Goal: Information Seeking & Learning: Check status

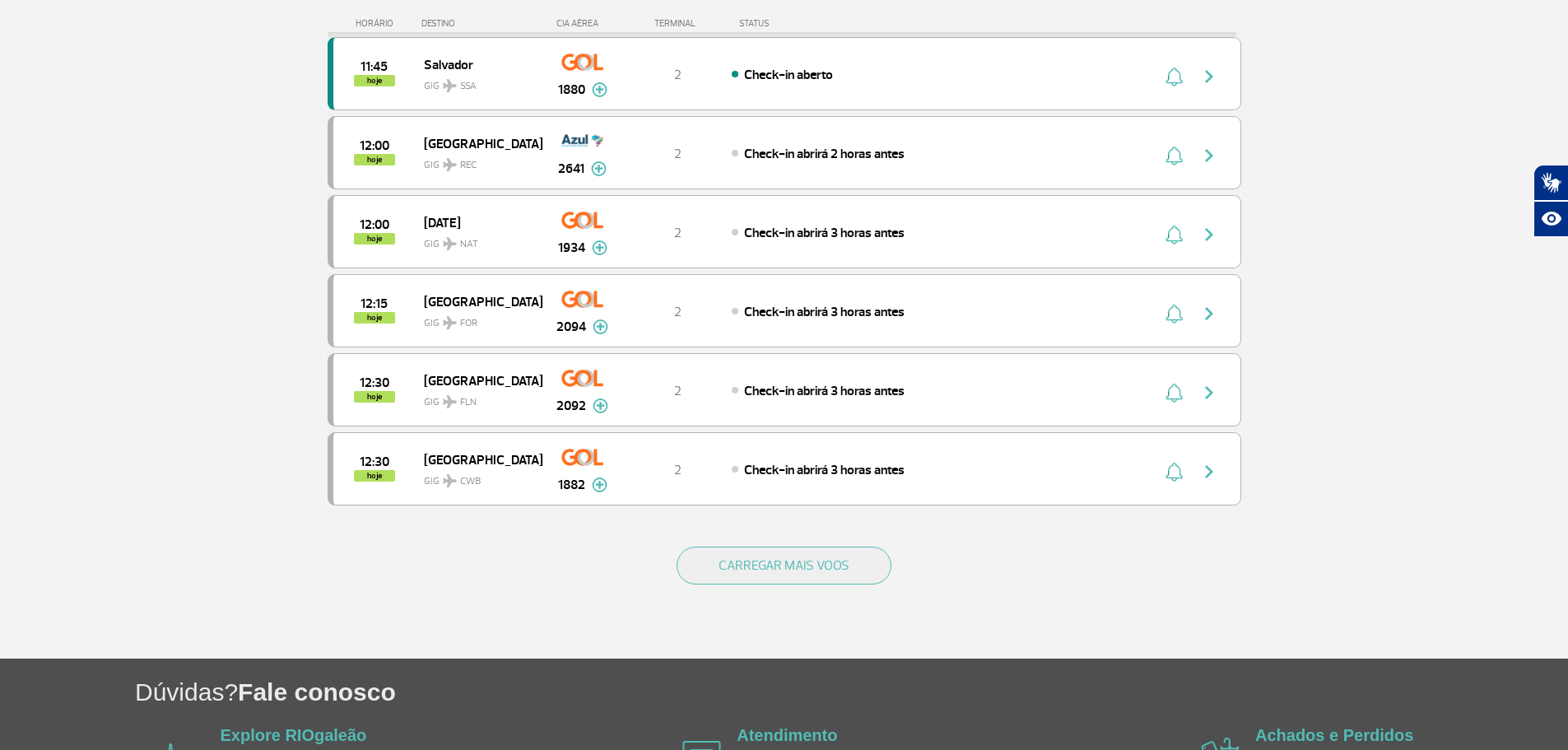
scroll to position [1400, 0]
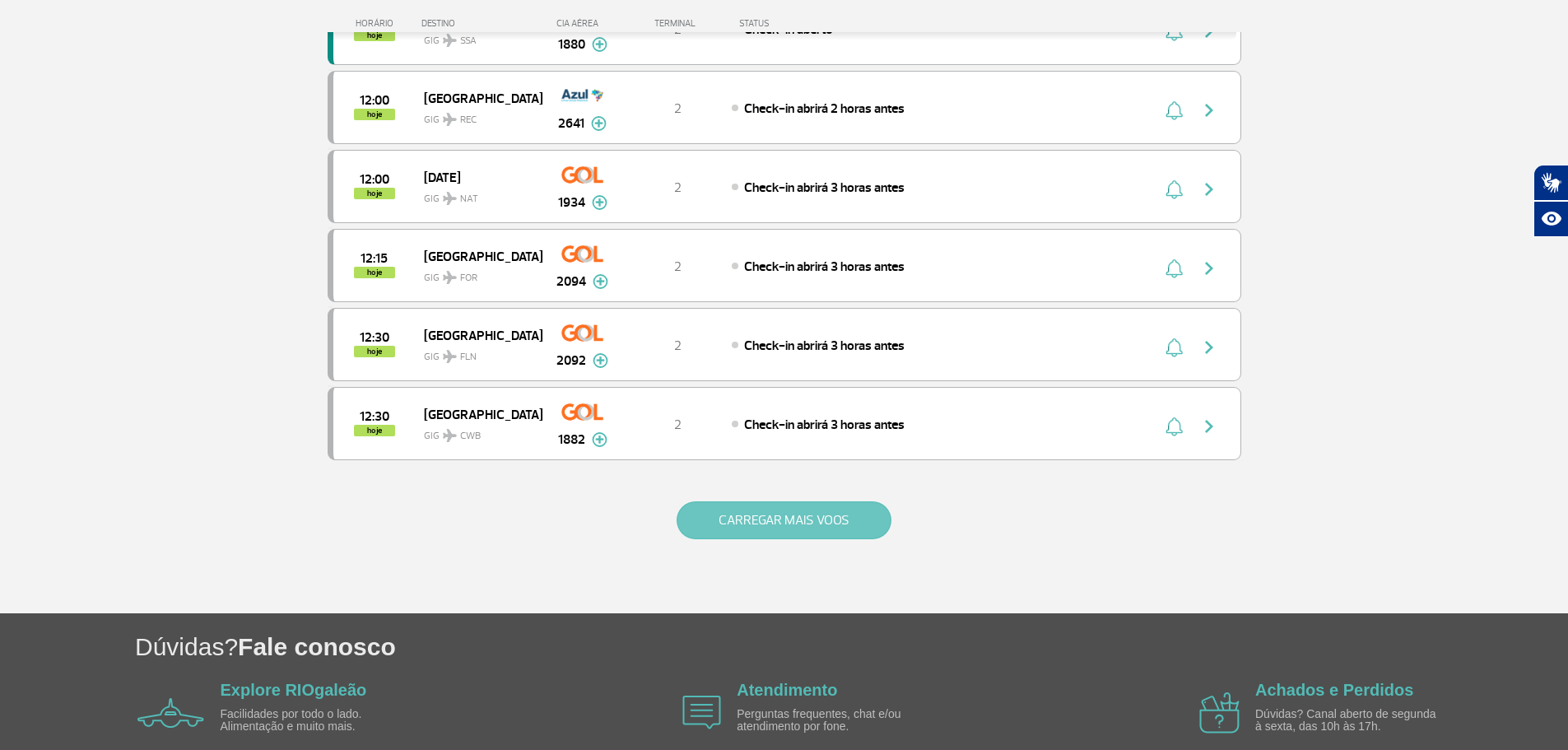
click at [779, 510] on button "CARREGAR MAIS VOOS" at bounding box center [784, 520] width 215 height 38
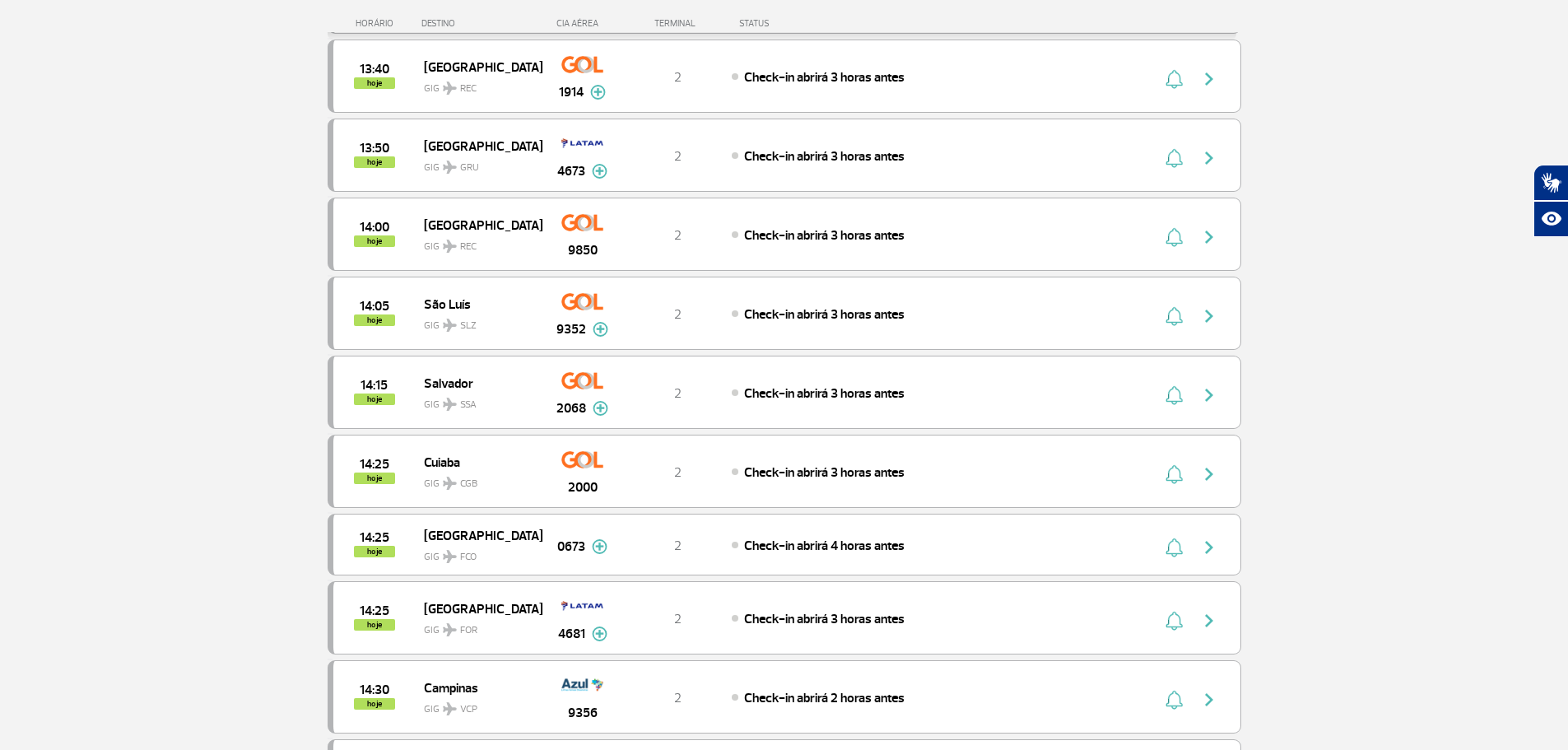
scroll to position [2222, 0]
click at [600, 548] on img at bounding box center [599, 545] width 15 height 15
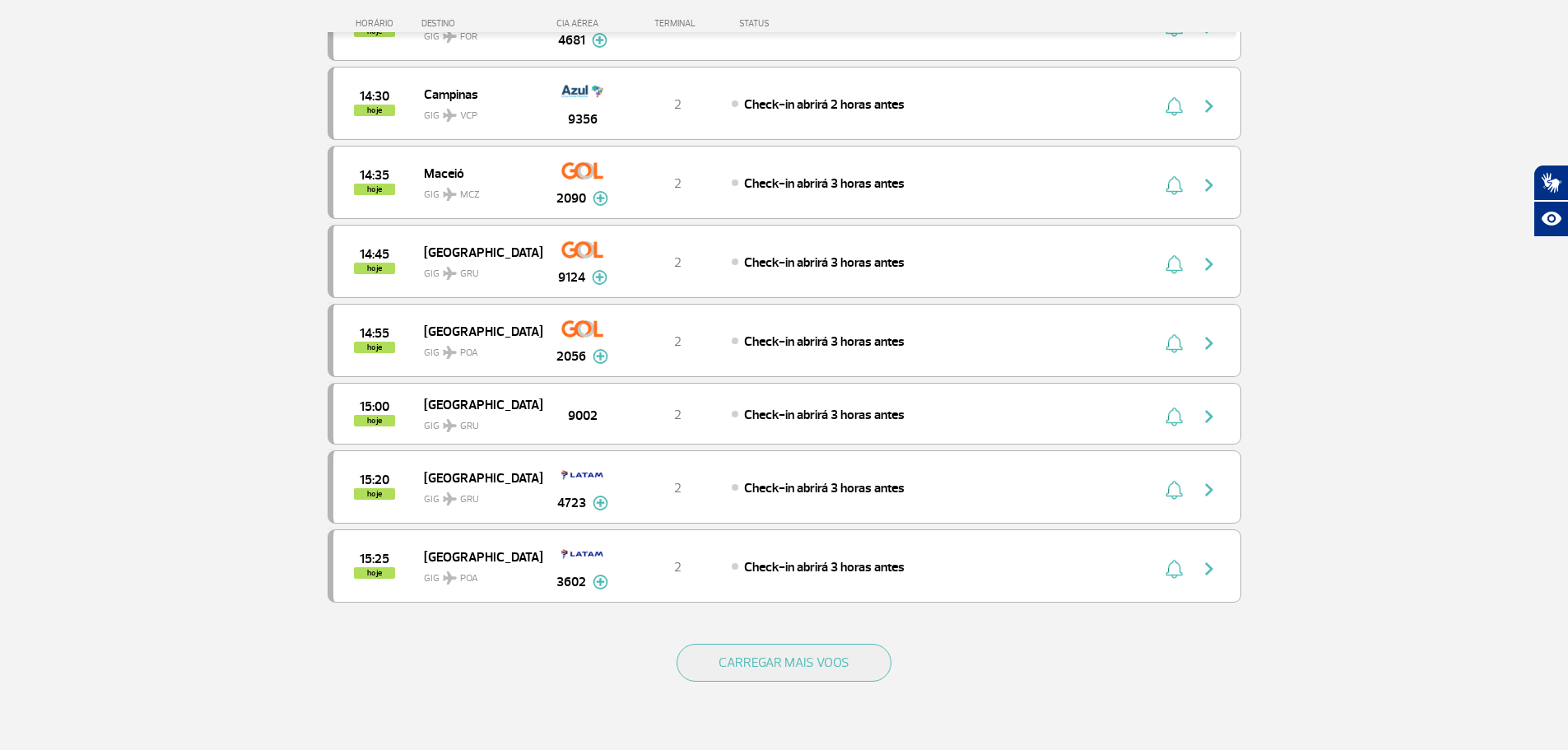
scroll to position [2964, 0]
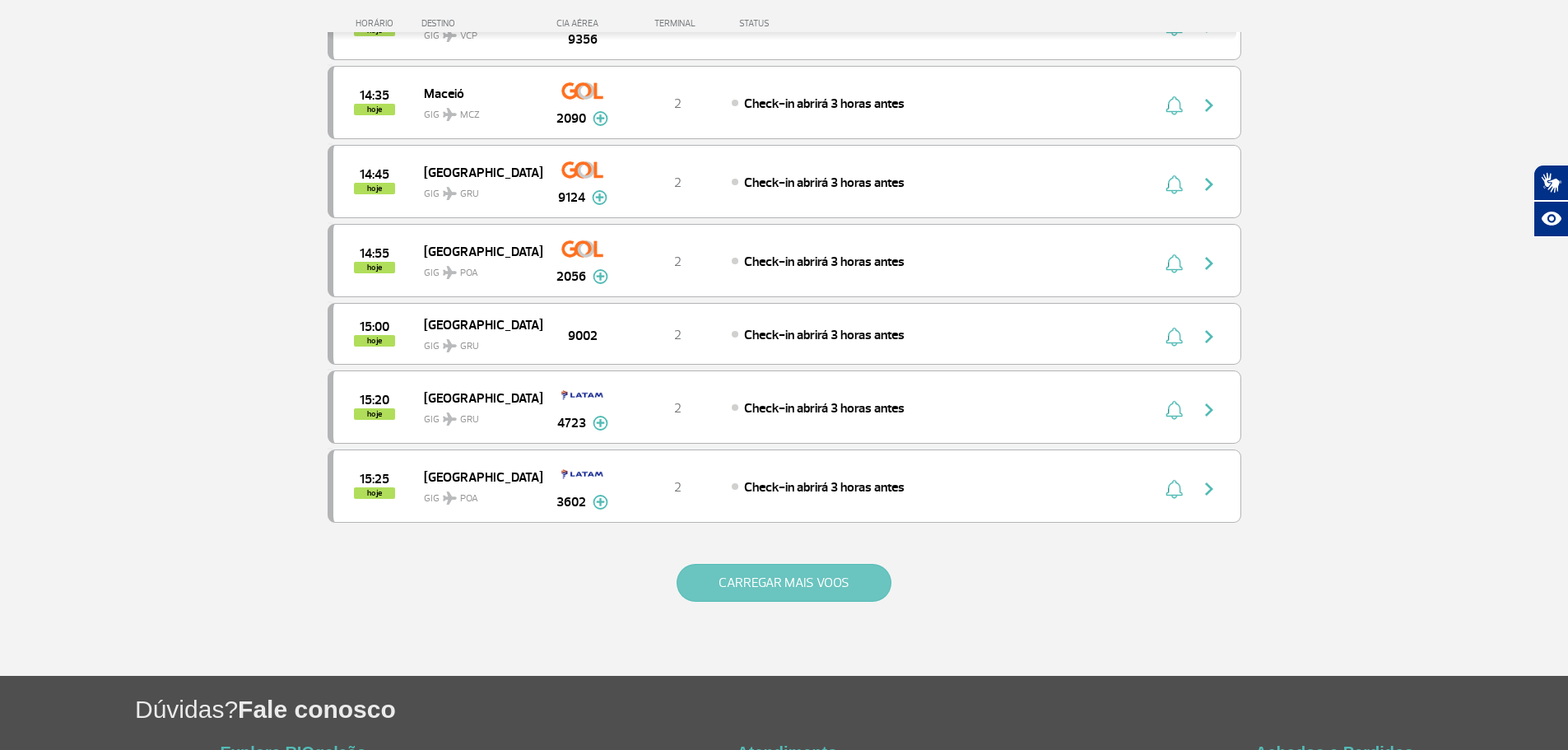
click at [764, 578] on button "CARREGAR MAIS VOOS" at bounding box center [784, 583] width 215 height 38
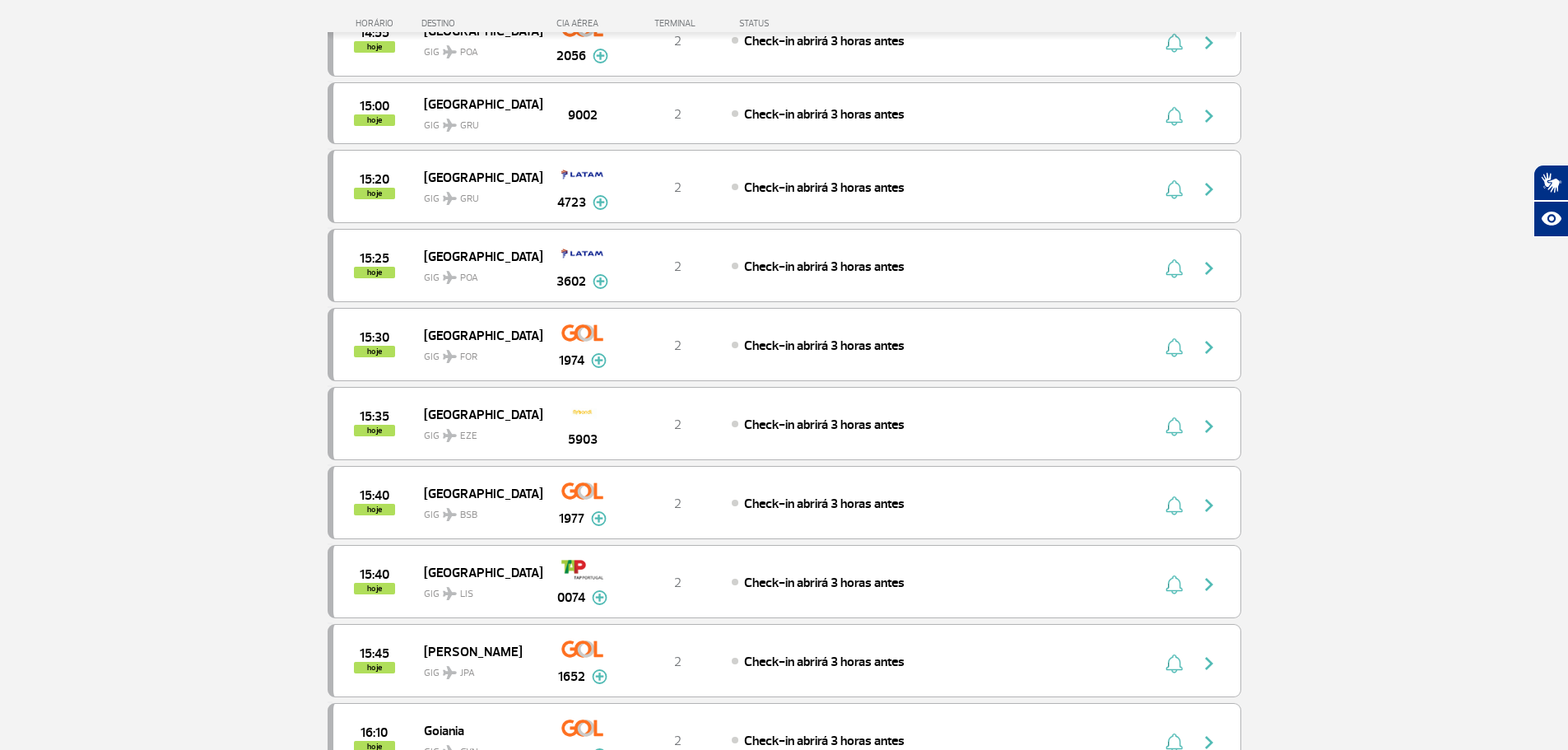
scroll to position [3210, 0]
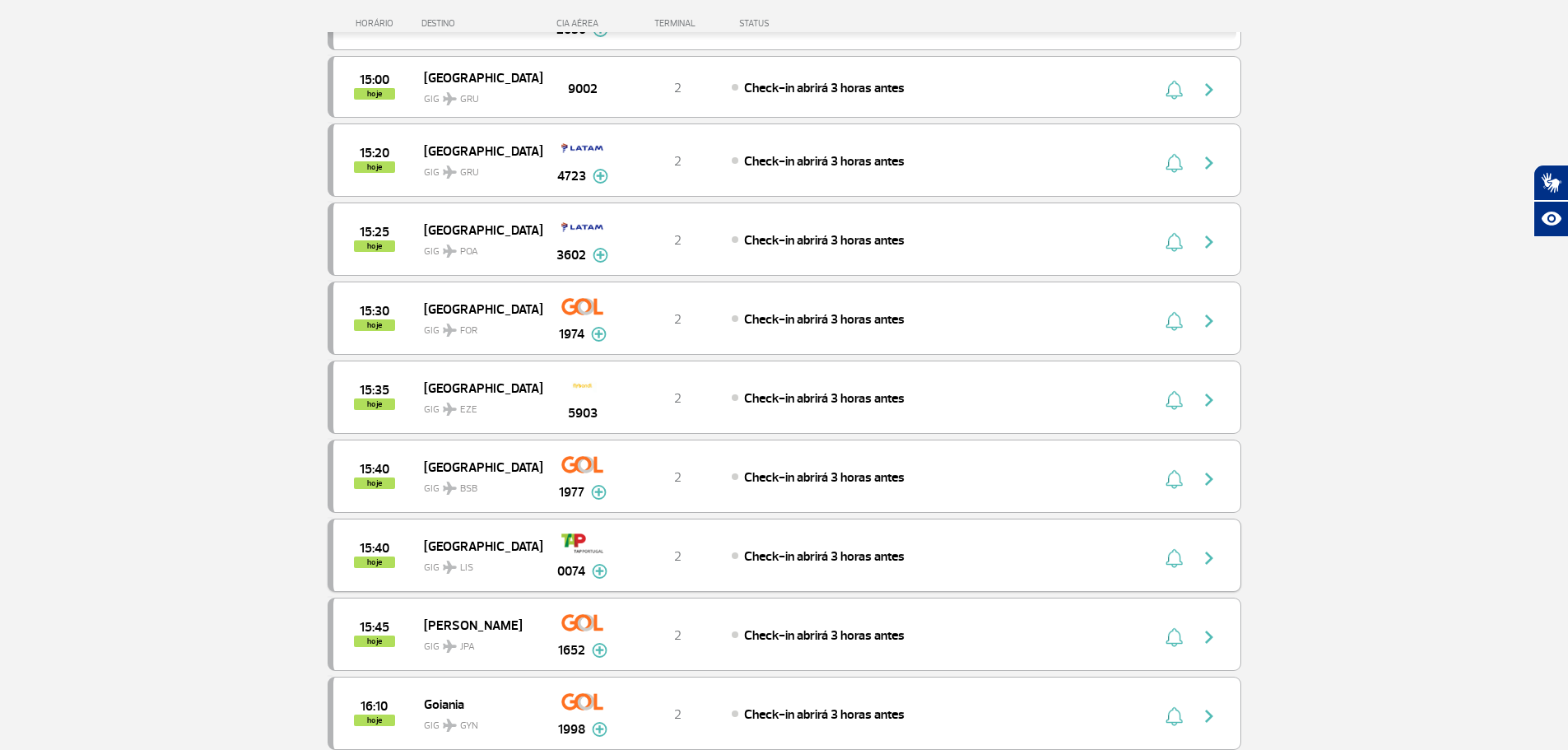
click at [600, 572] on img at bounding box center [599, 572] width 15 height 15
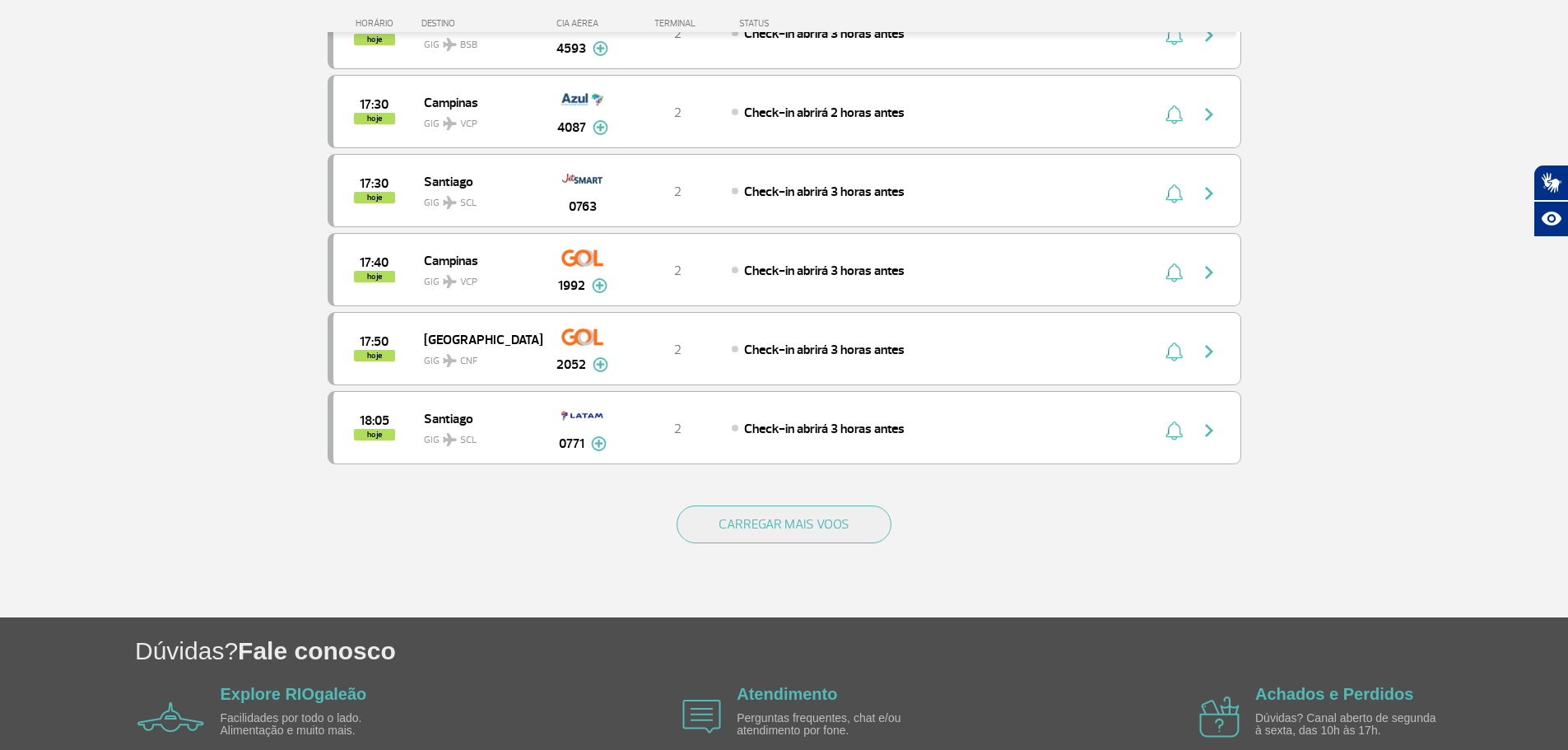
scroll to position [4774, 0]
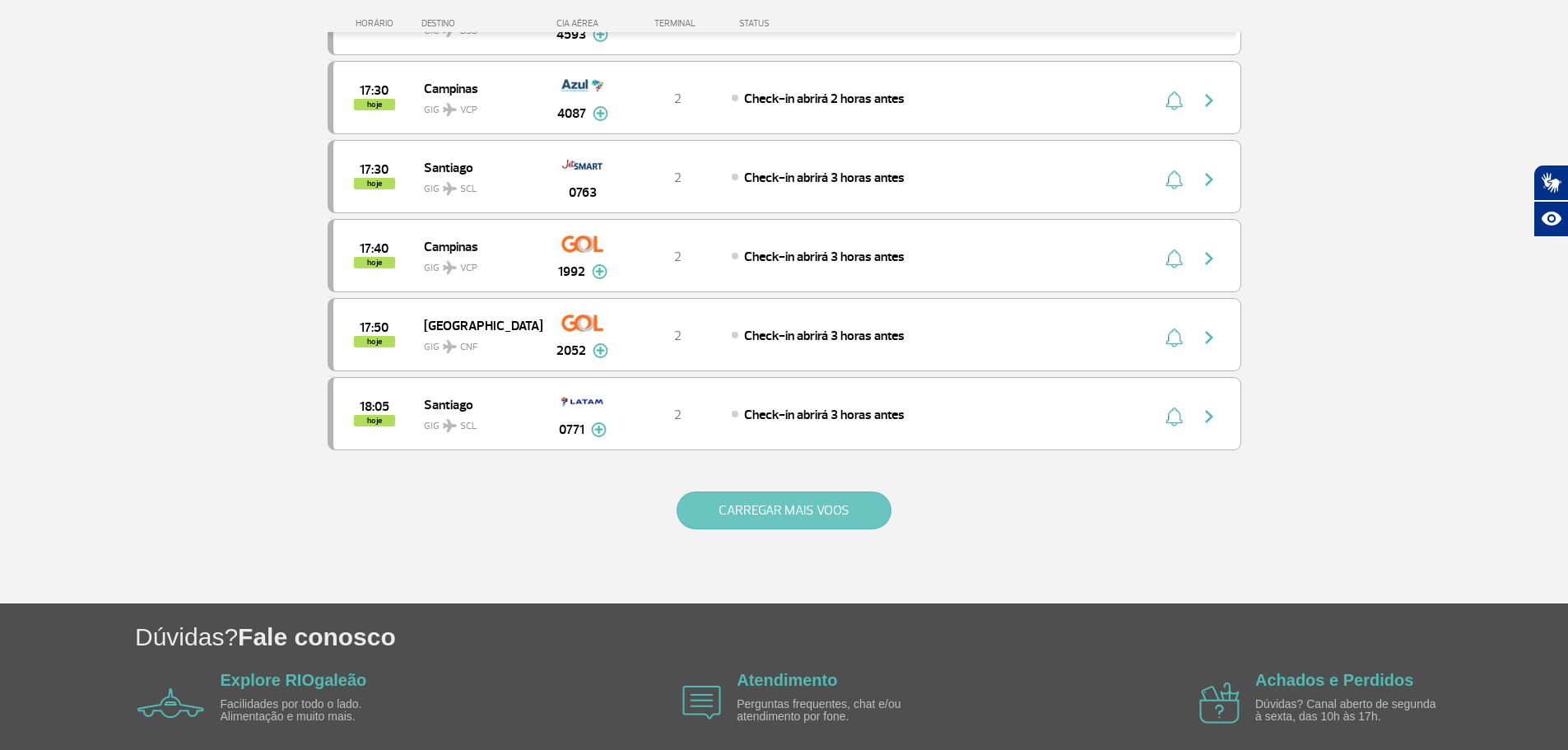
click at [759, 514] on button "CARREGAR MAIS VOOS" at bounding box center [784, 510] width 215 height 38
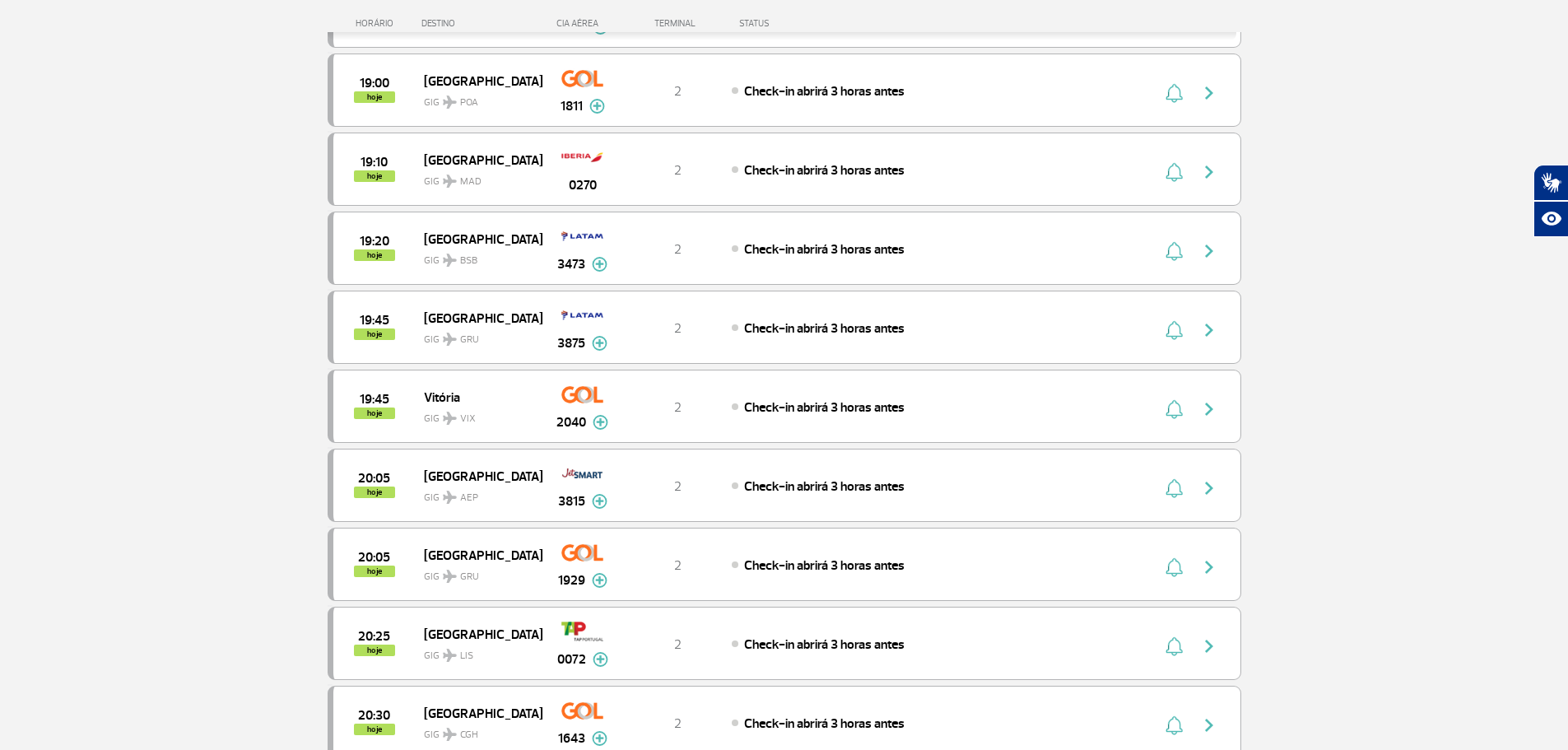
scroll to position [5679, 0]
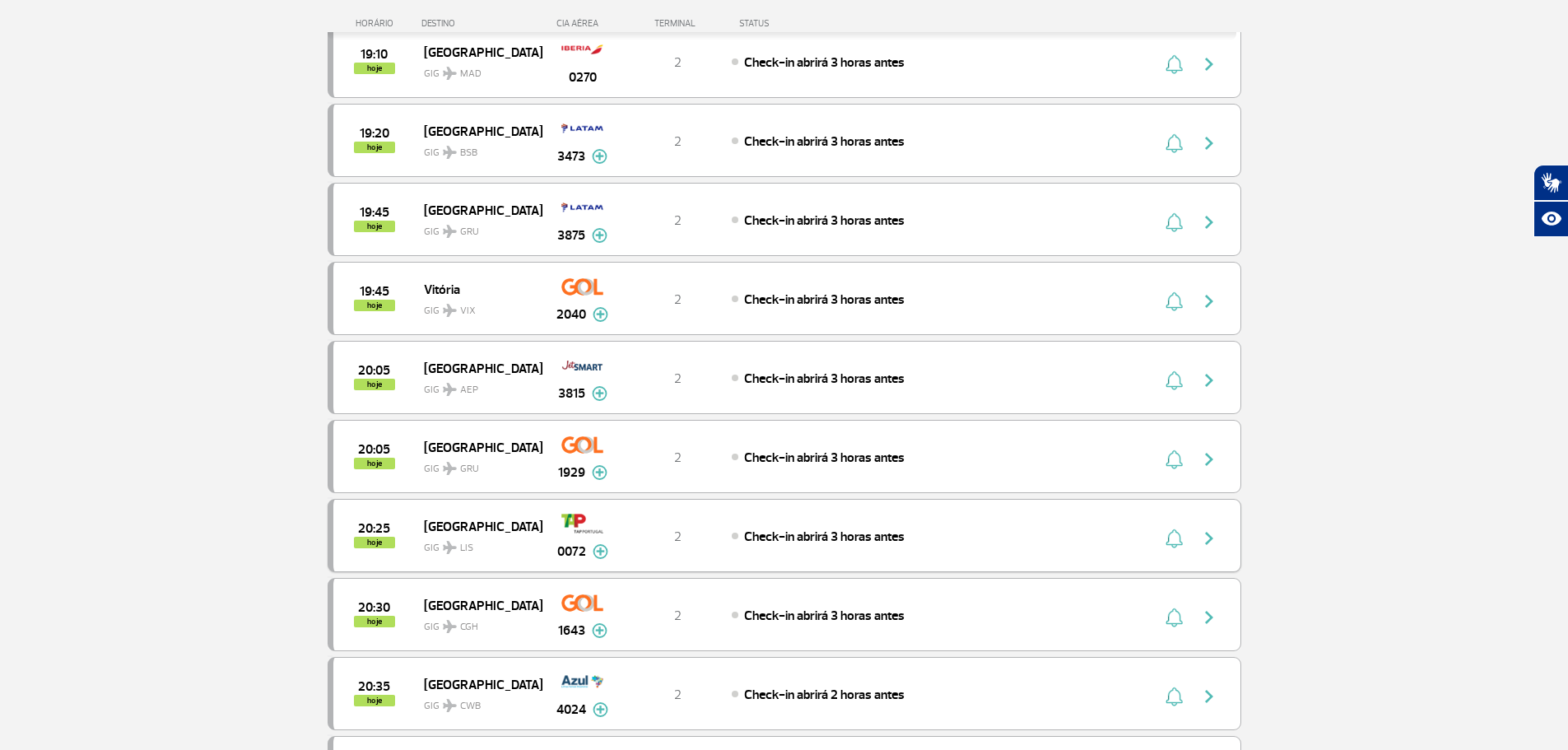
click at [604, 552] on img at bounding box center [600, 552] width 15 height 15
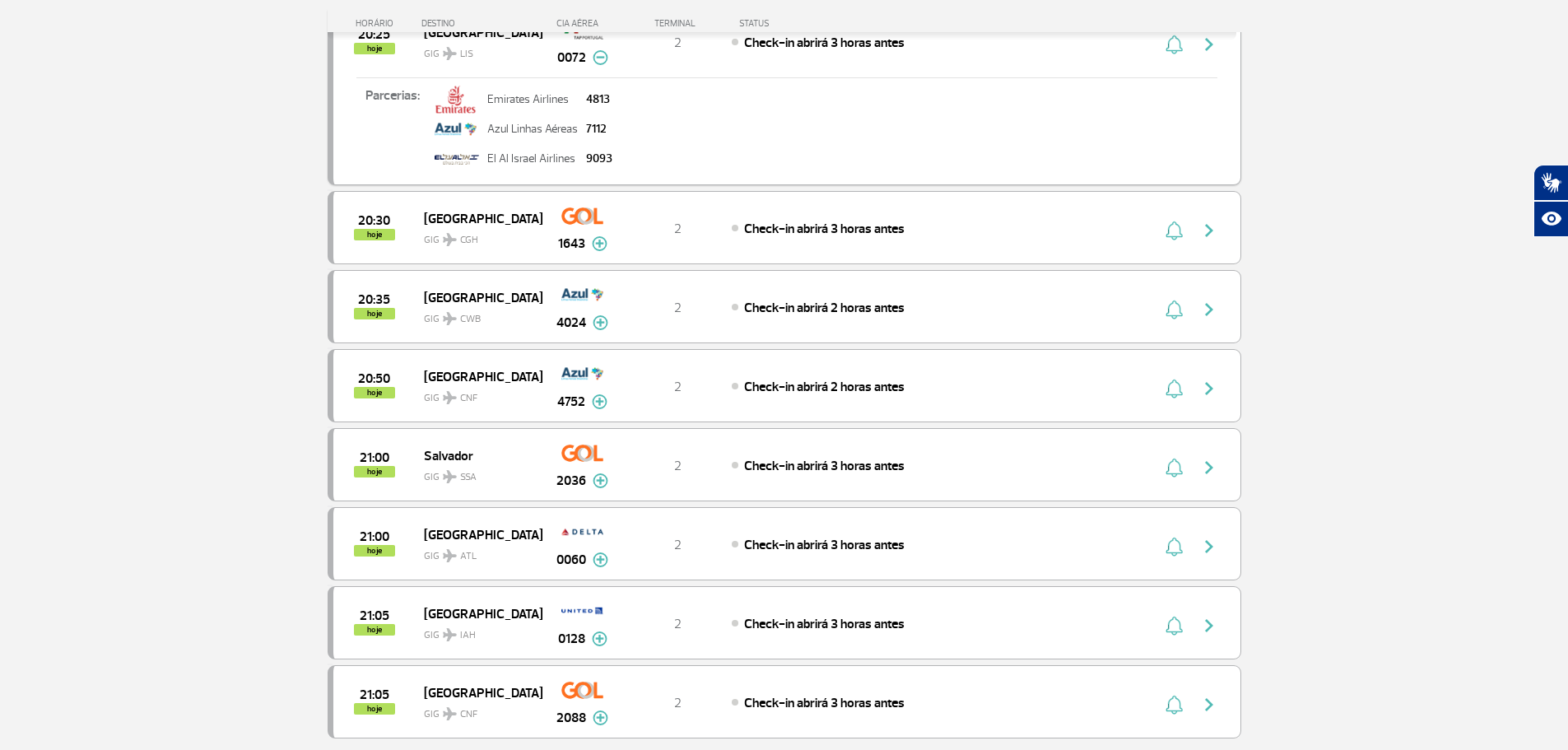
scroll to position [6256, 0]
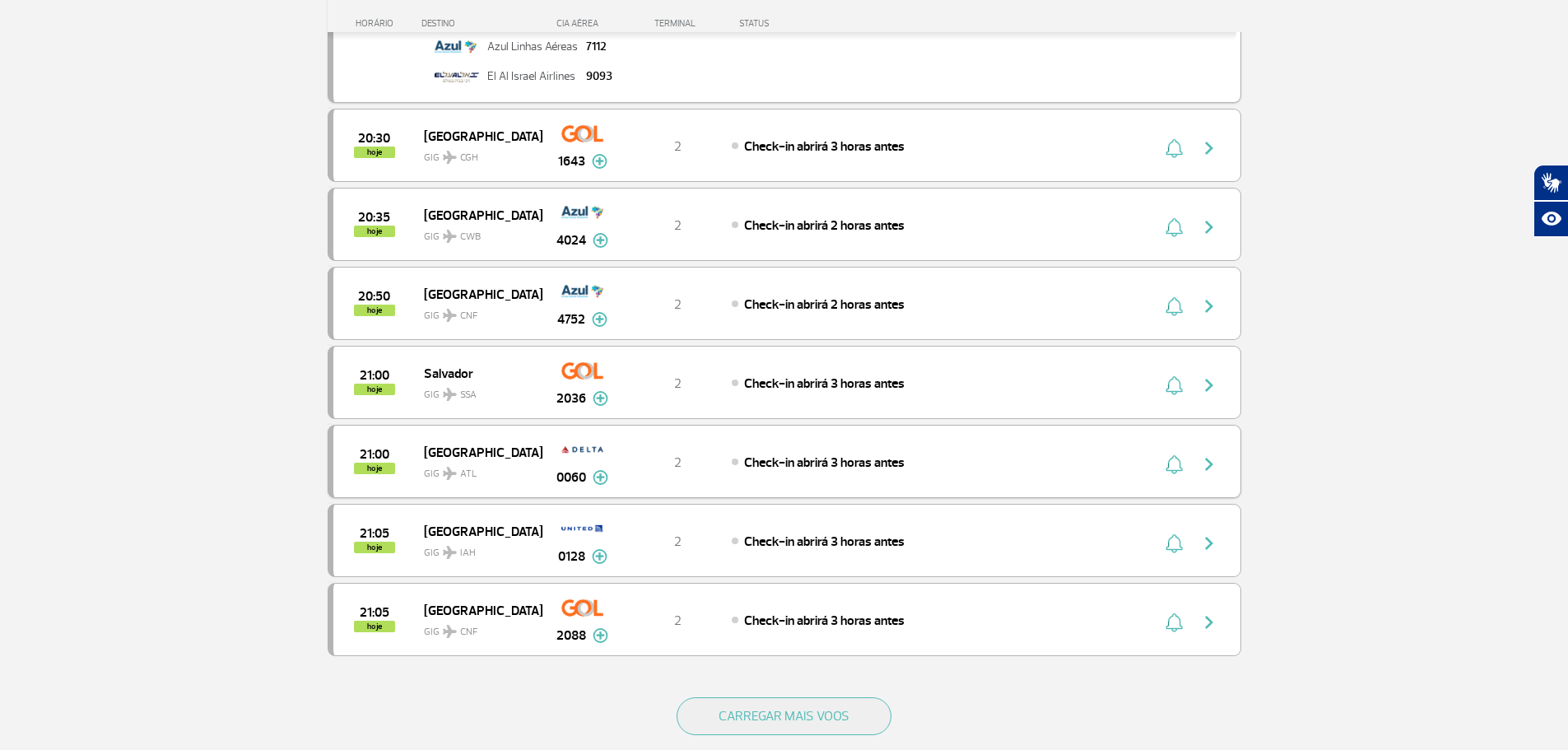
click at [601, 477] on img at bounding box center [600, 478] width 15 height 15
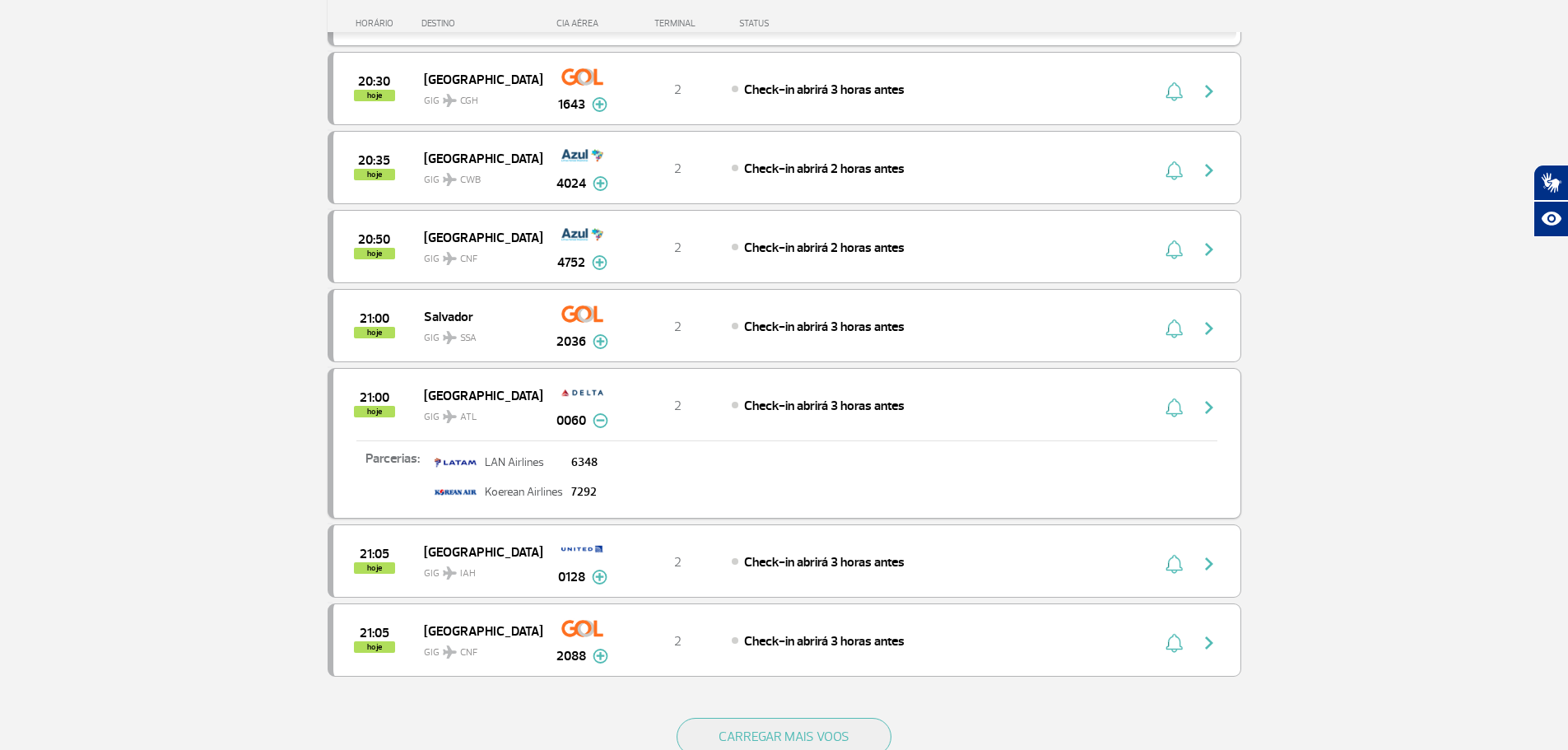
scroll to position [6421, 0]
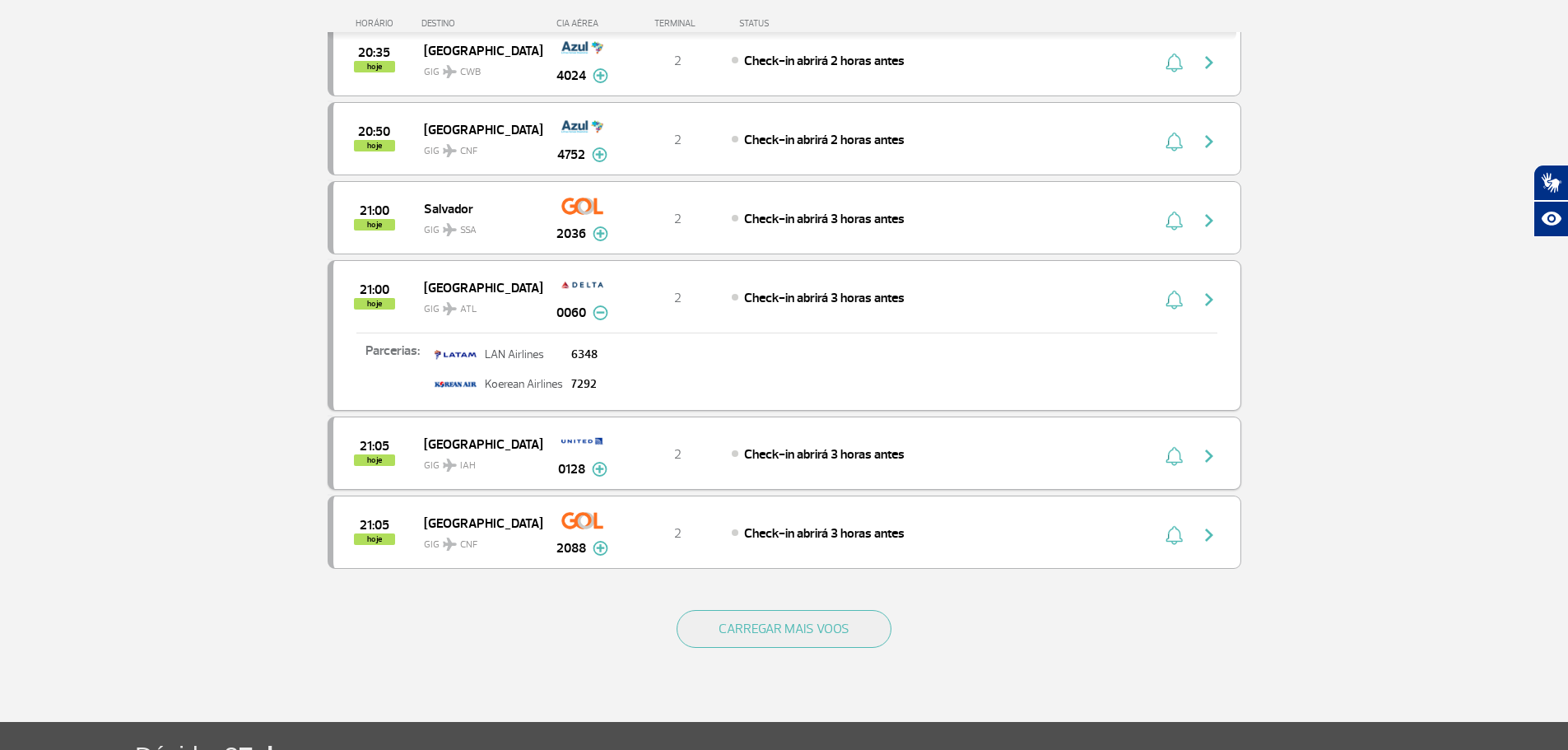
click at [596, 466] on img at bounding box center [599, 469] width 15 height 15
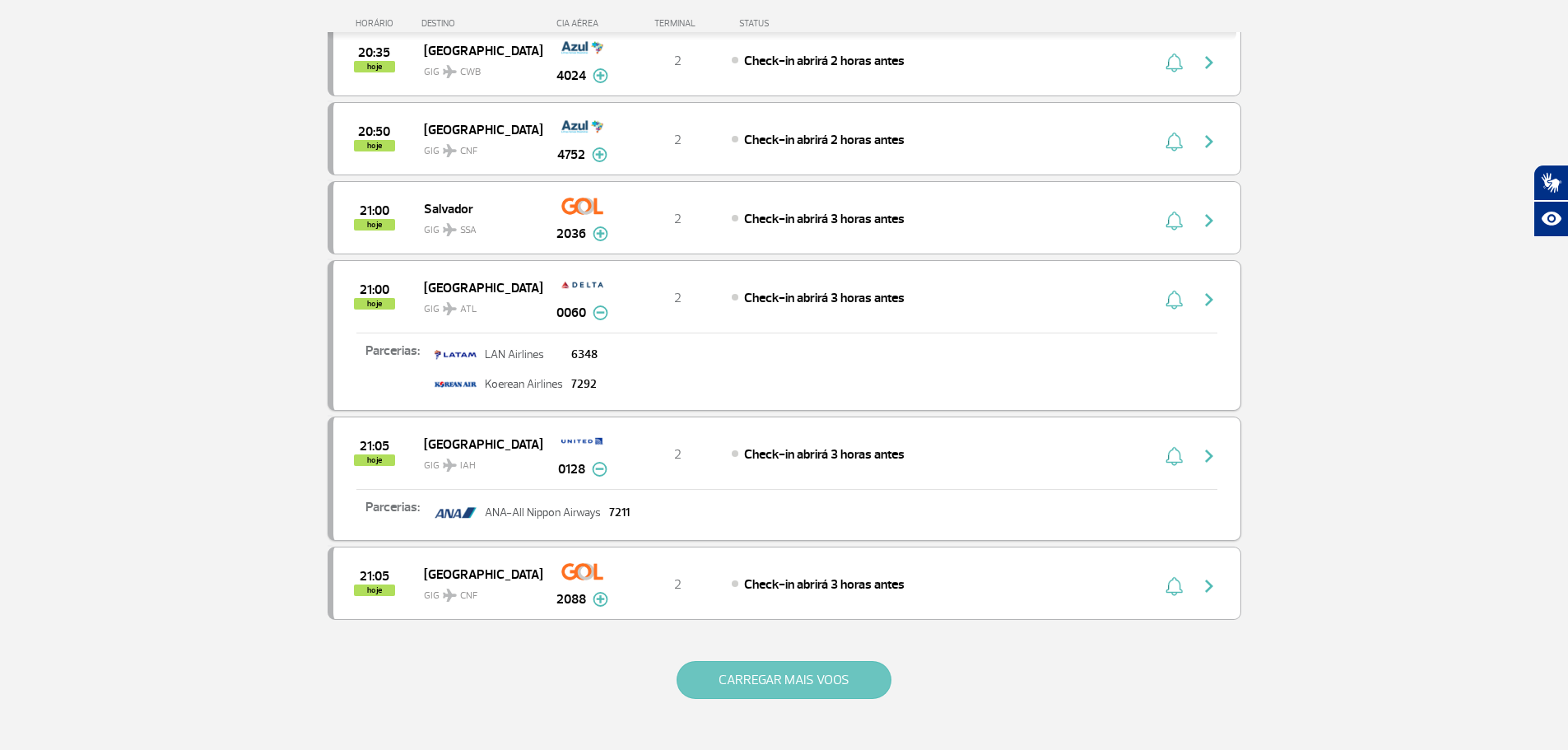
click at [739, 679] on button "CARREGAR MAIS VOOS" at bounding box center [784, 680] width 215 height 38
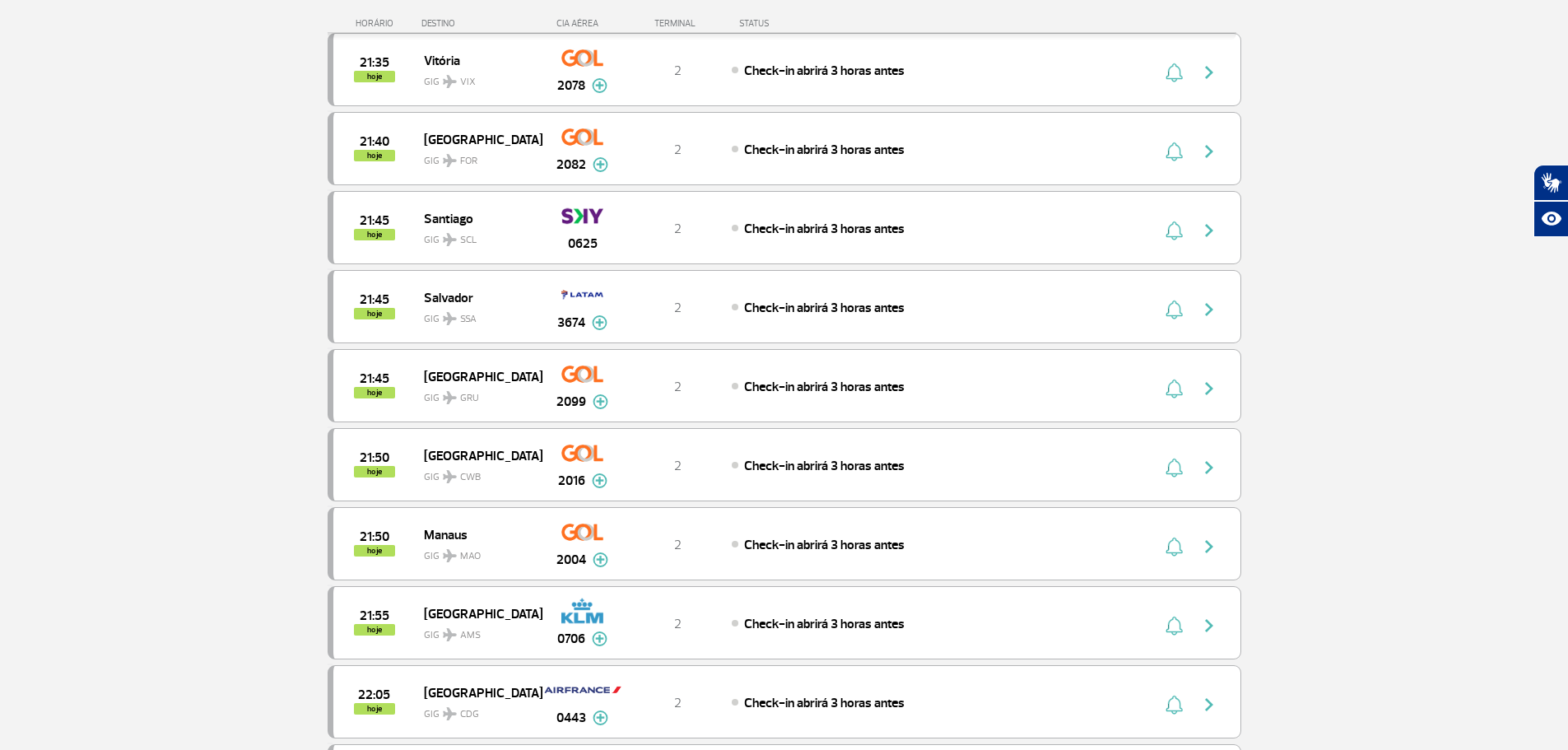
scroll to position [7490, 0]
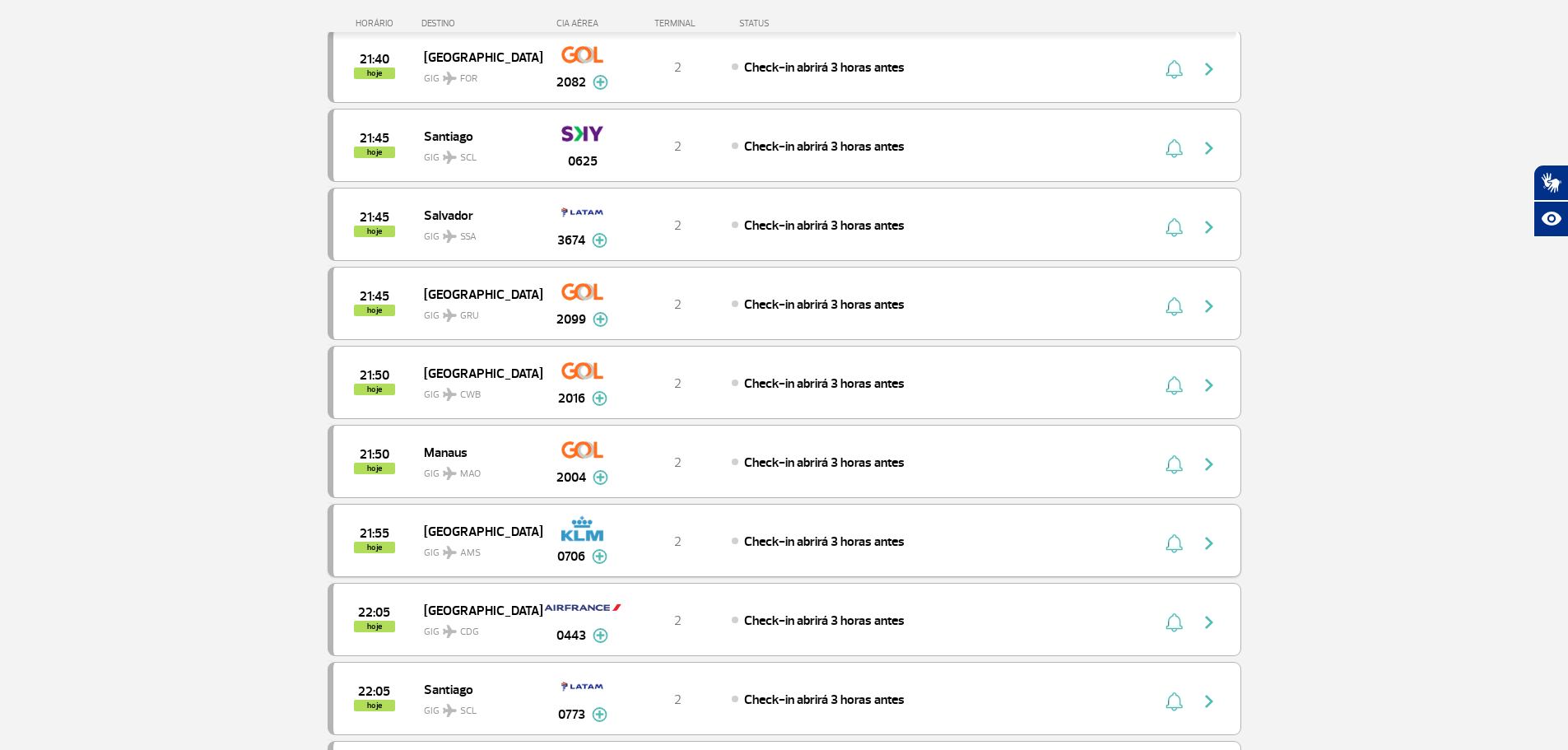
click at [596, 554] on img at bounding box center [599, 556] width 15 height 15
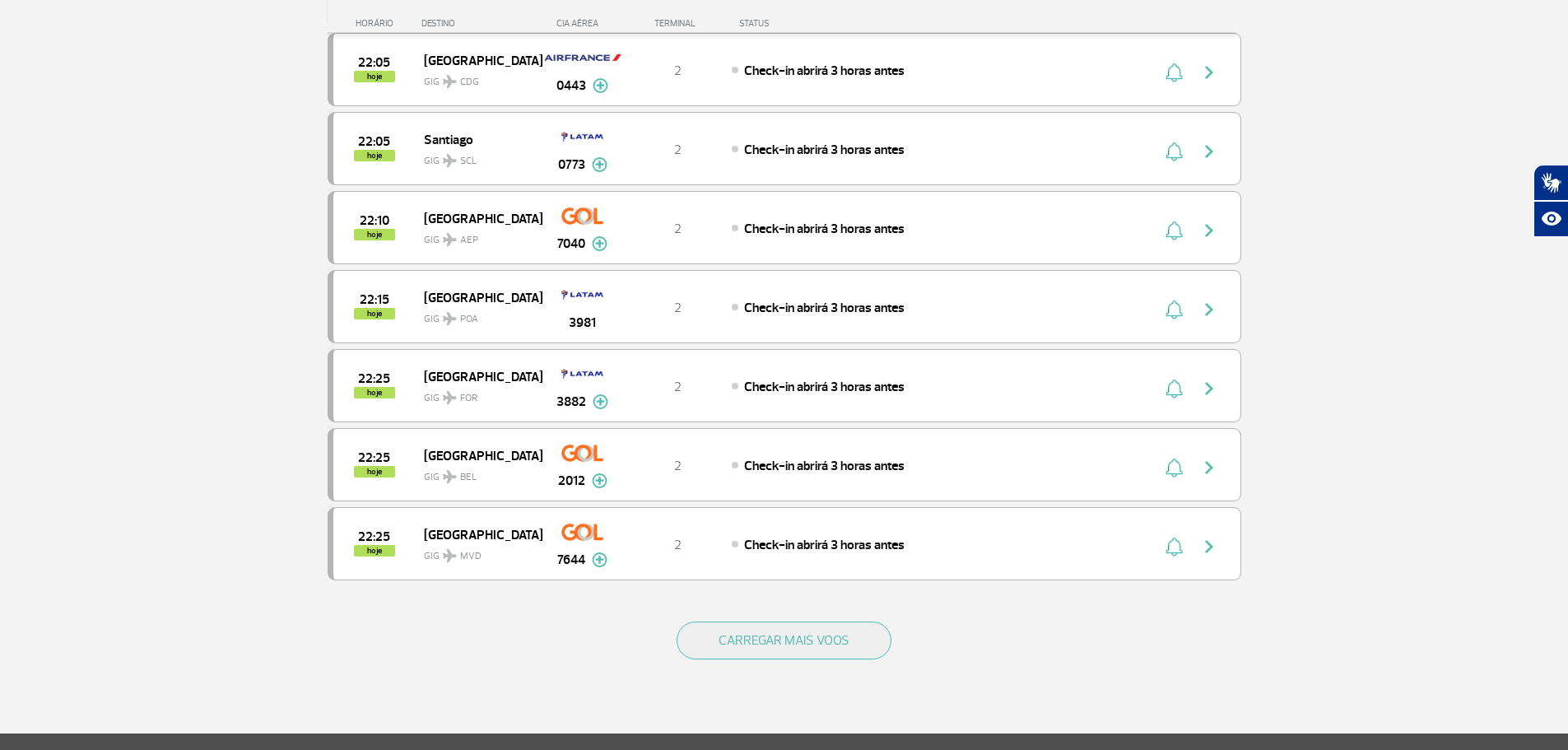
scroll to position [8232, 0]
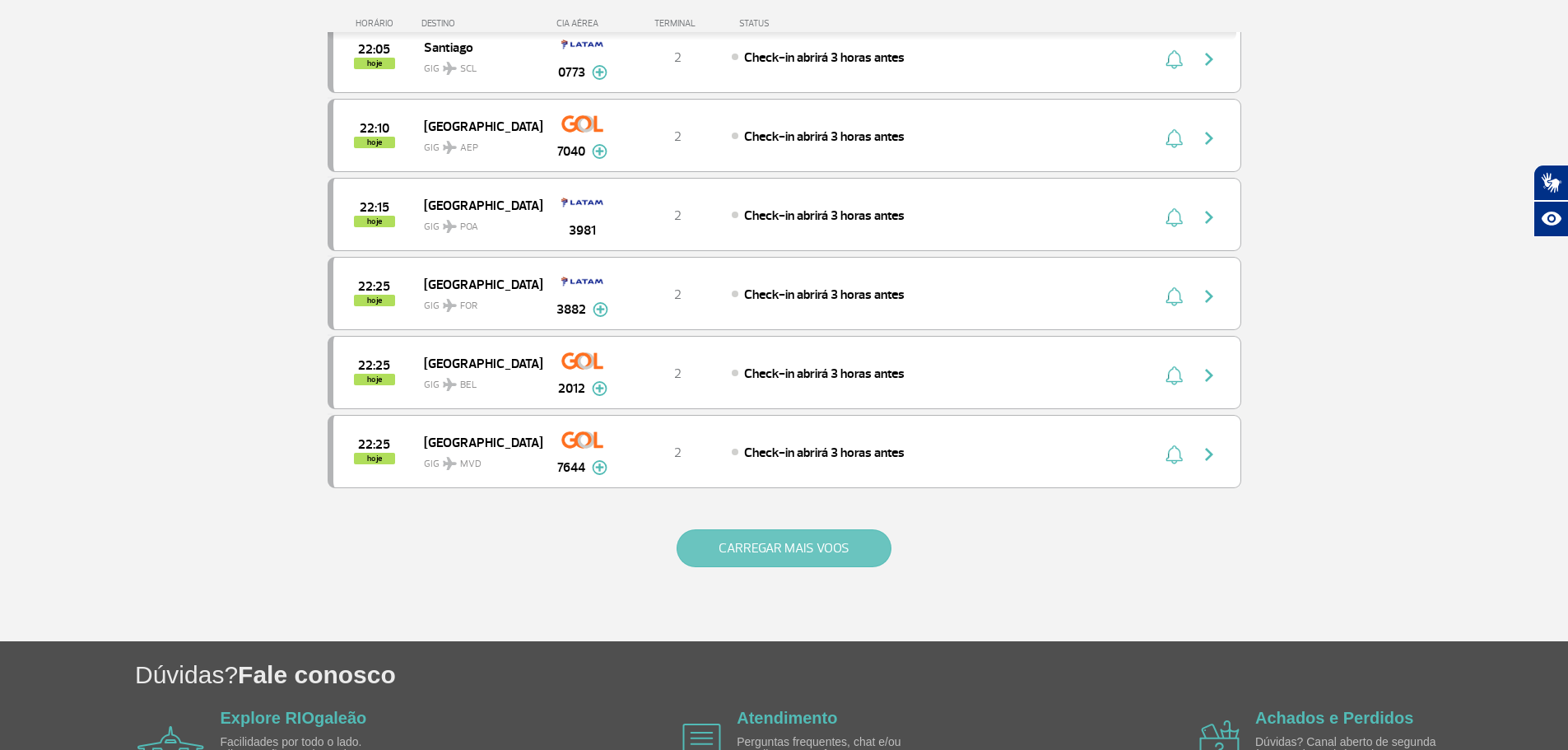
click at [786, 548] on button "CARREGAR MAIS VOOS" at bounding box center [784, 549] width 215 height 38
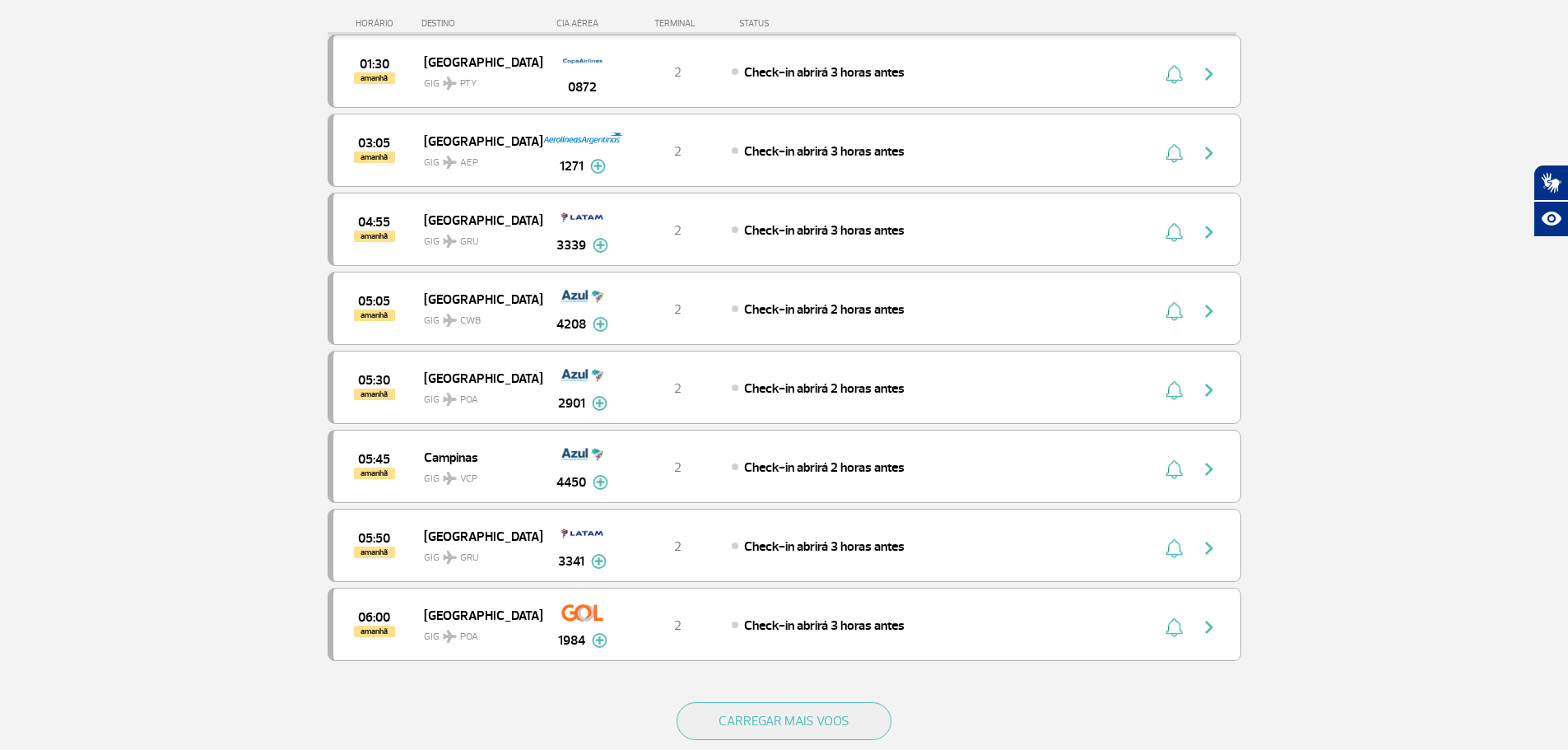
scroll to position [9713, 0]
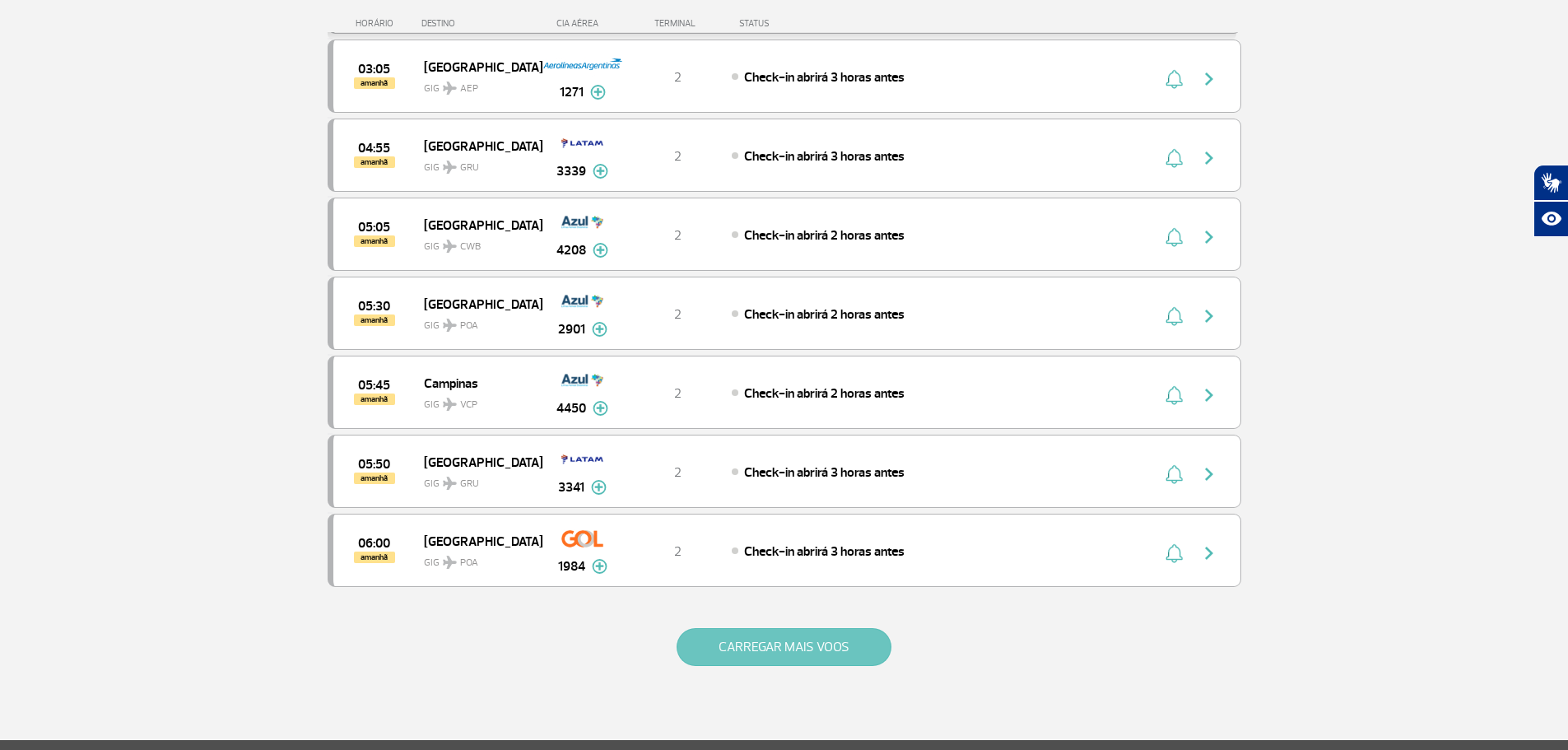
click at [741, 636] on button "CARREGAR MAIS VOOS" at bounding box center [784, 647] width 215 height 38
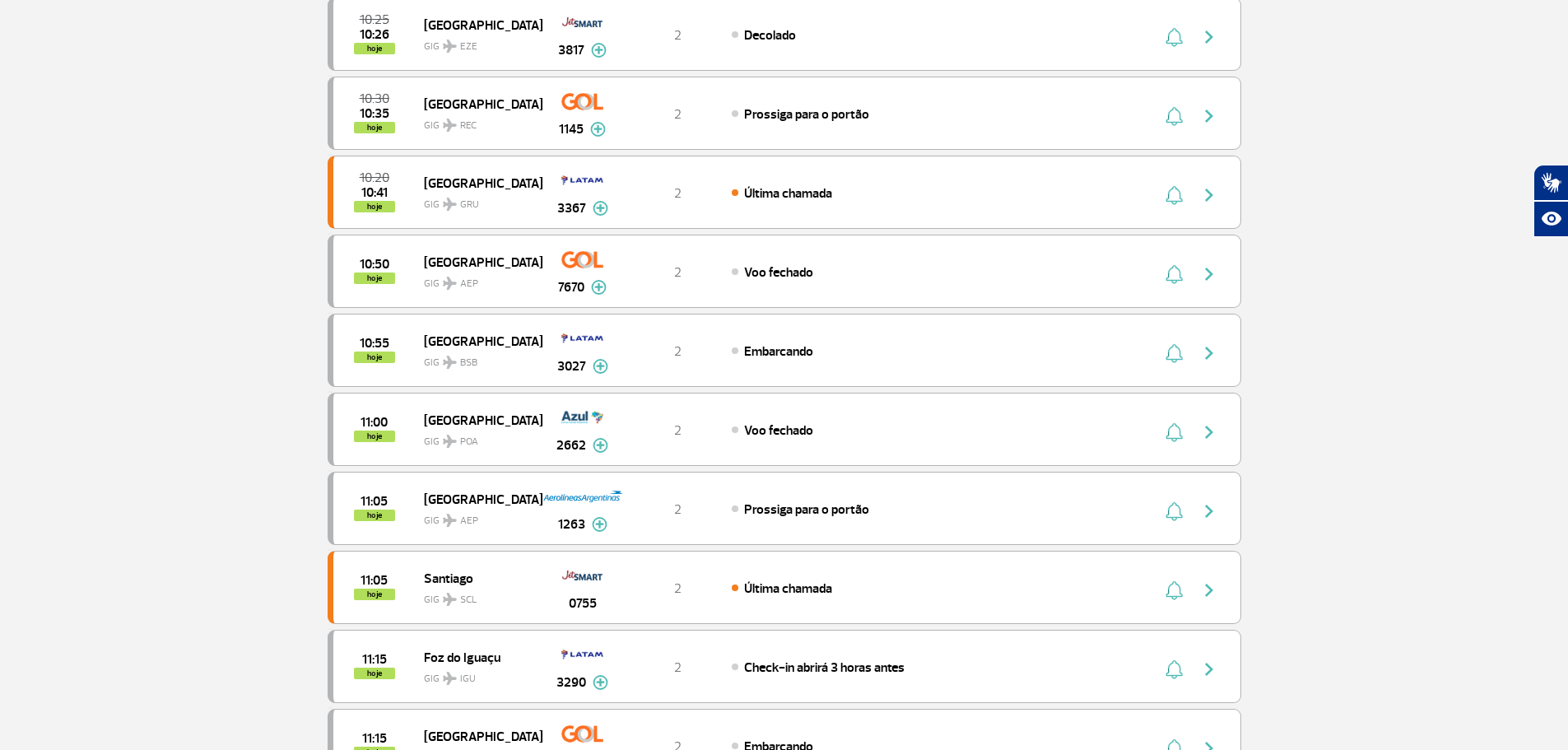
scroll to position [0, 0]
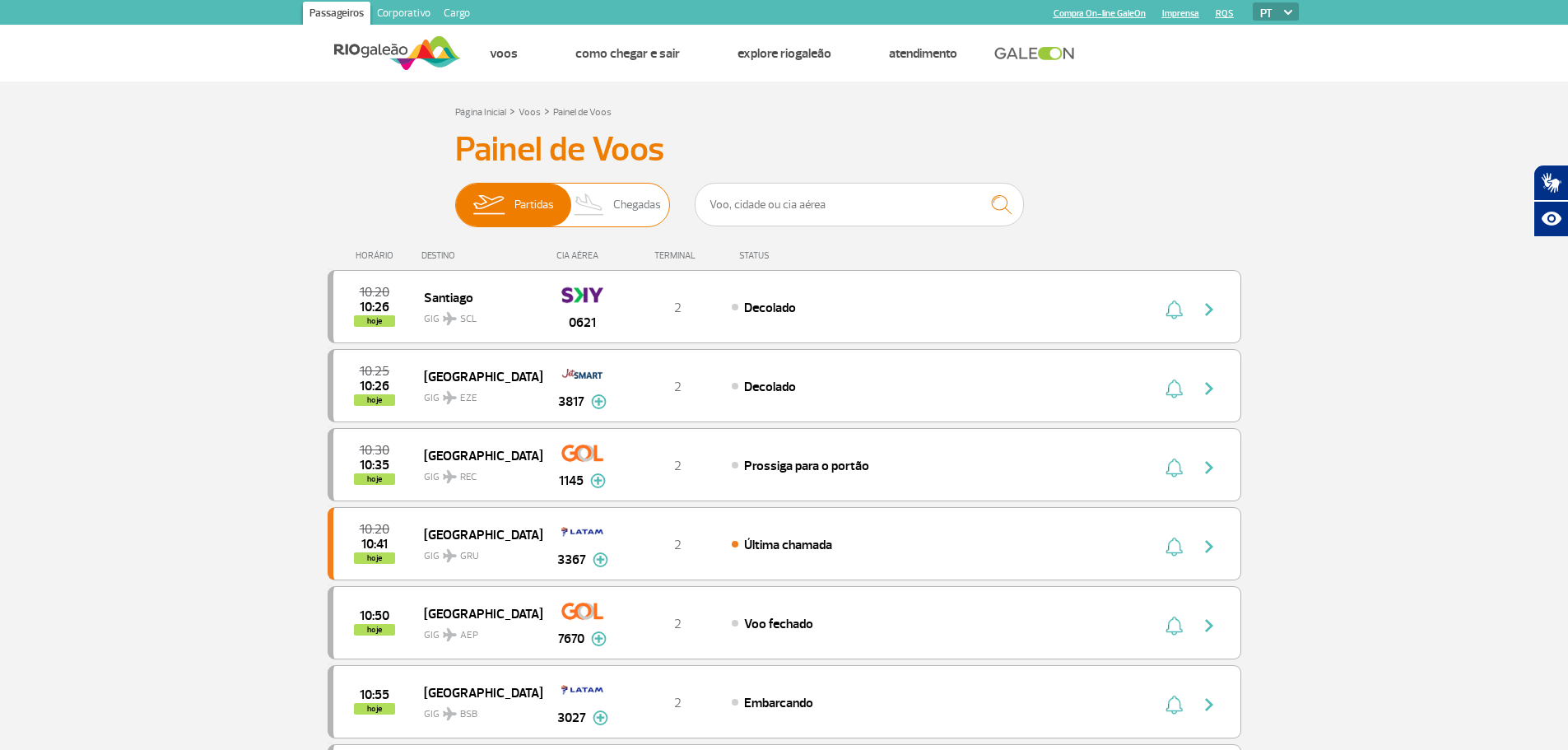
click at [630, 210] on span "Chegadas" at bounding box center [638, 204] width 48 height 43
click at [455, 197] on input "Partidas Chegadas" at bounding box center [455, 197] width 0 height 0
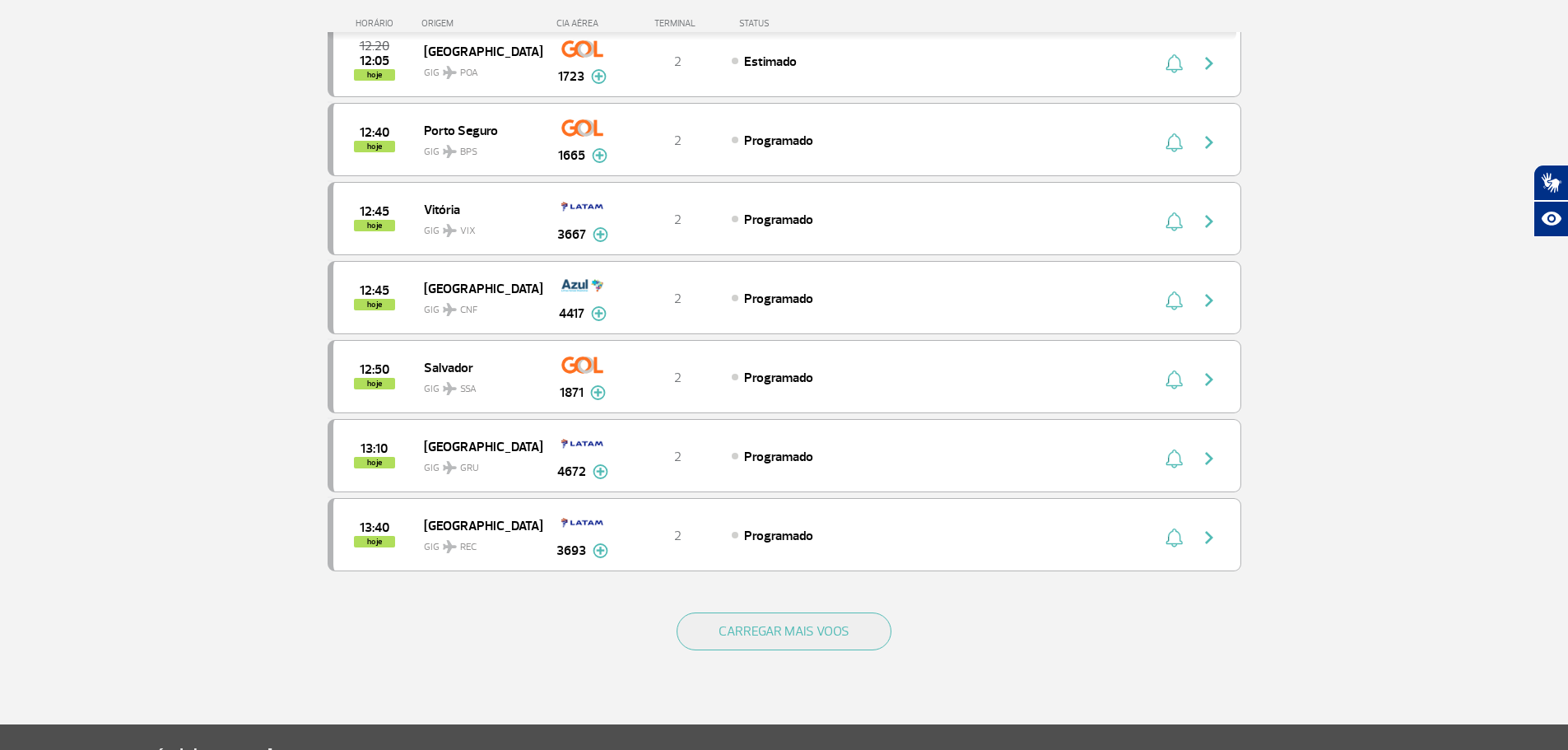
scroll to position [1317, 0]
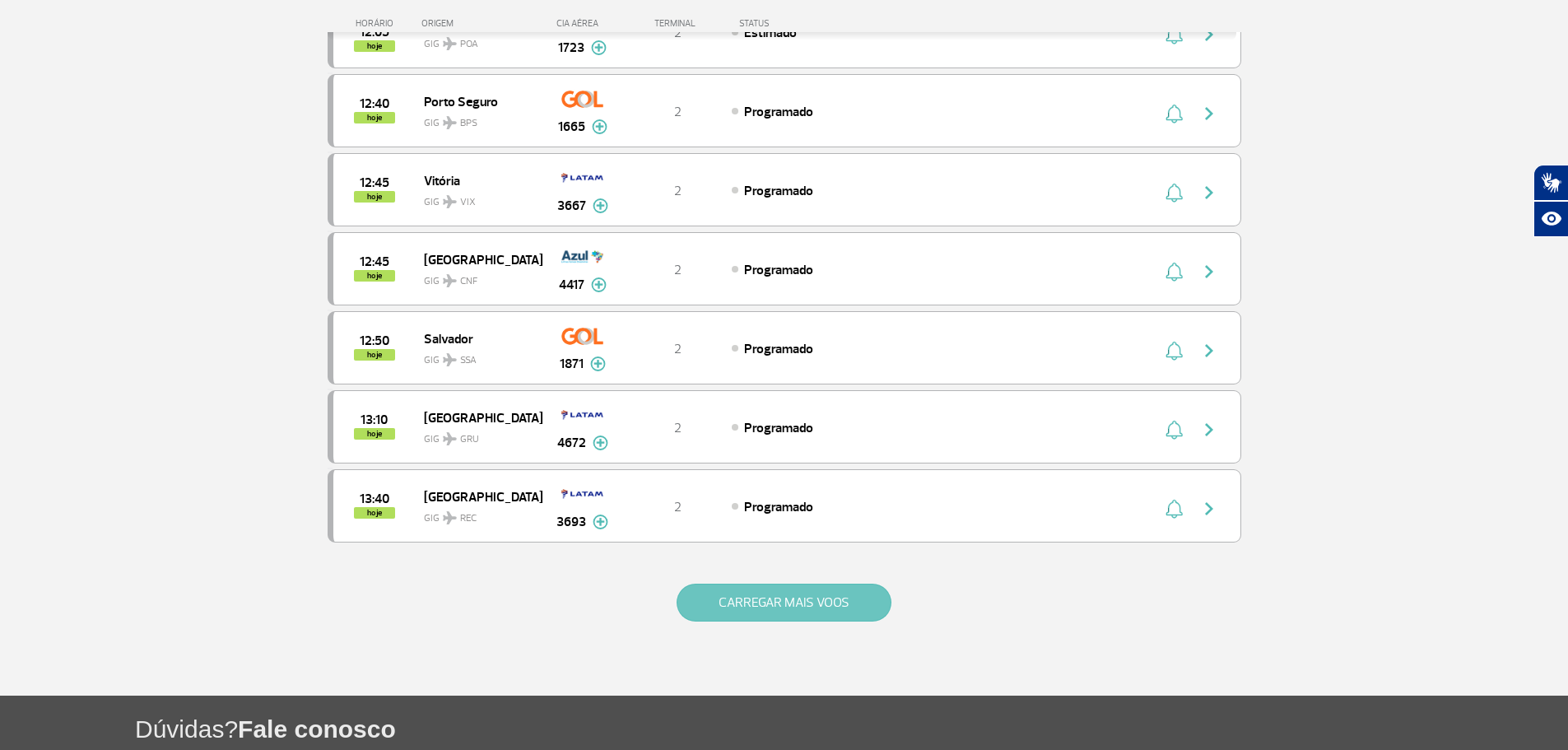
click at [781, 607] on button "CARREGAR MAIS VOOS" at bounding box center [784, 603] width 215 height 38
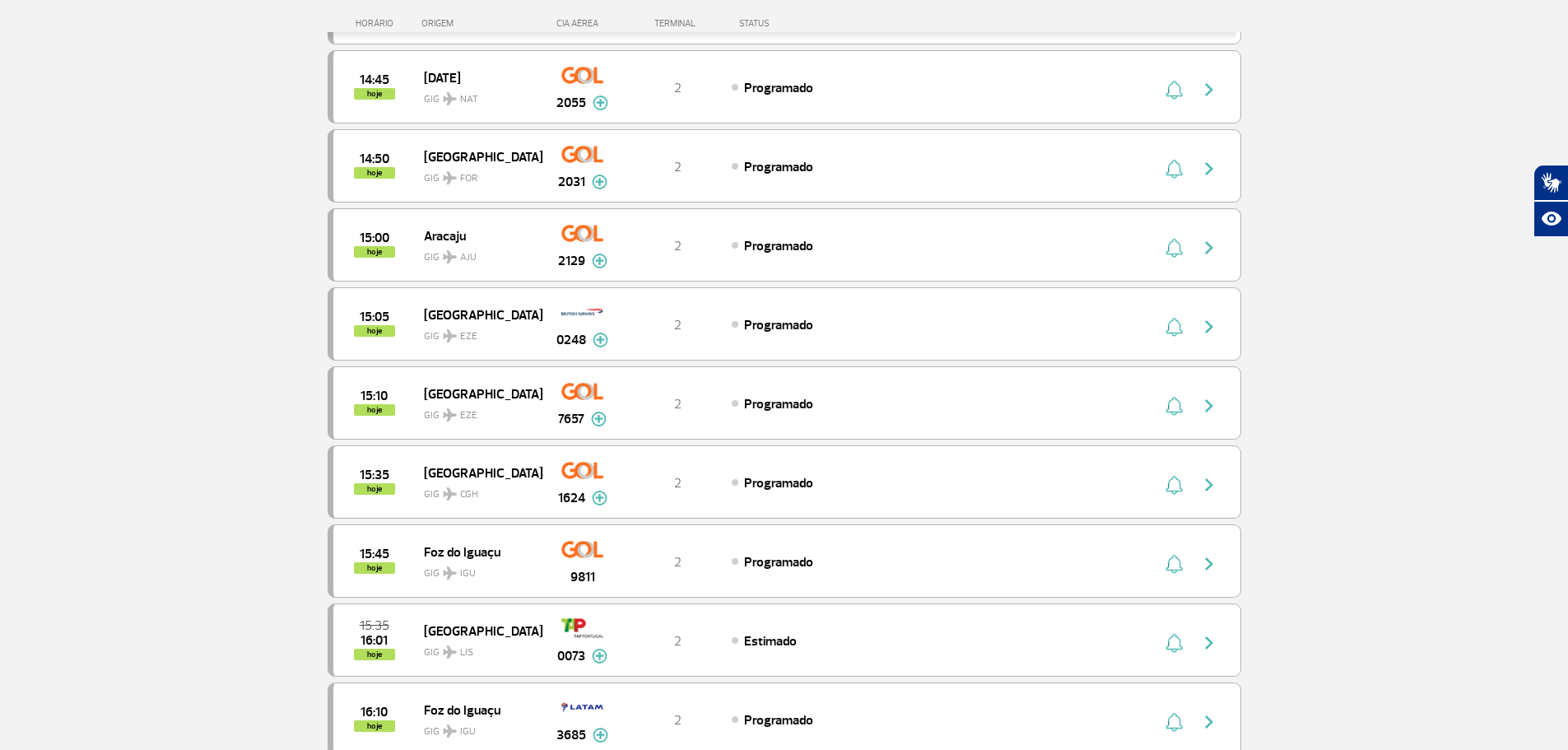
scroll to position [2552, 0]
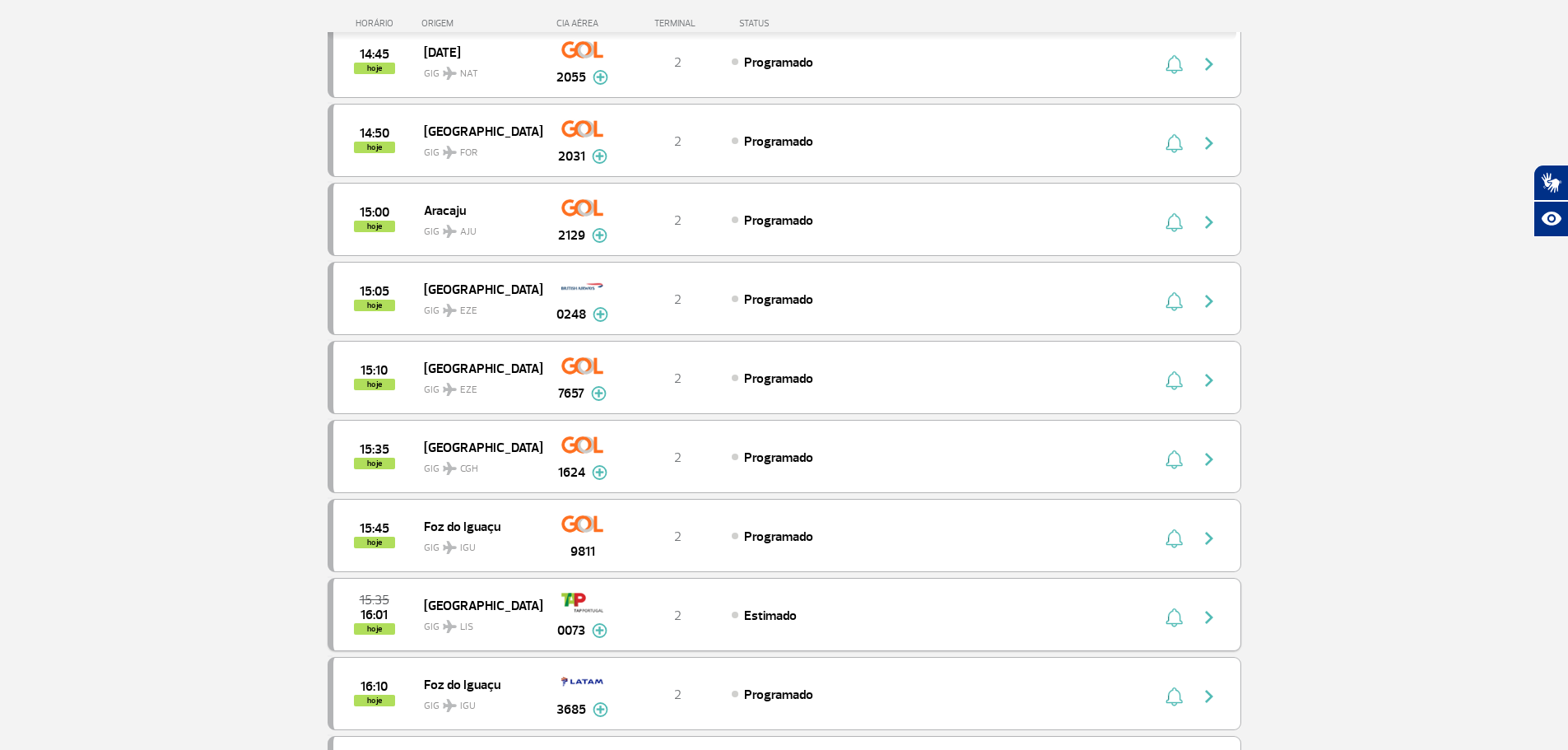
click at [372, 598] on span "15:35" at bounding box center [374, 600] width 30 height 11
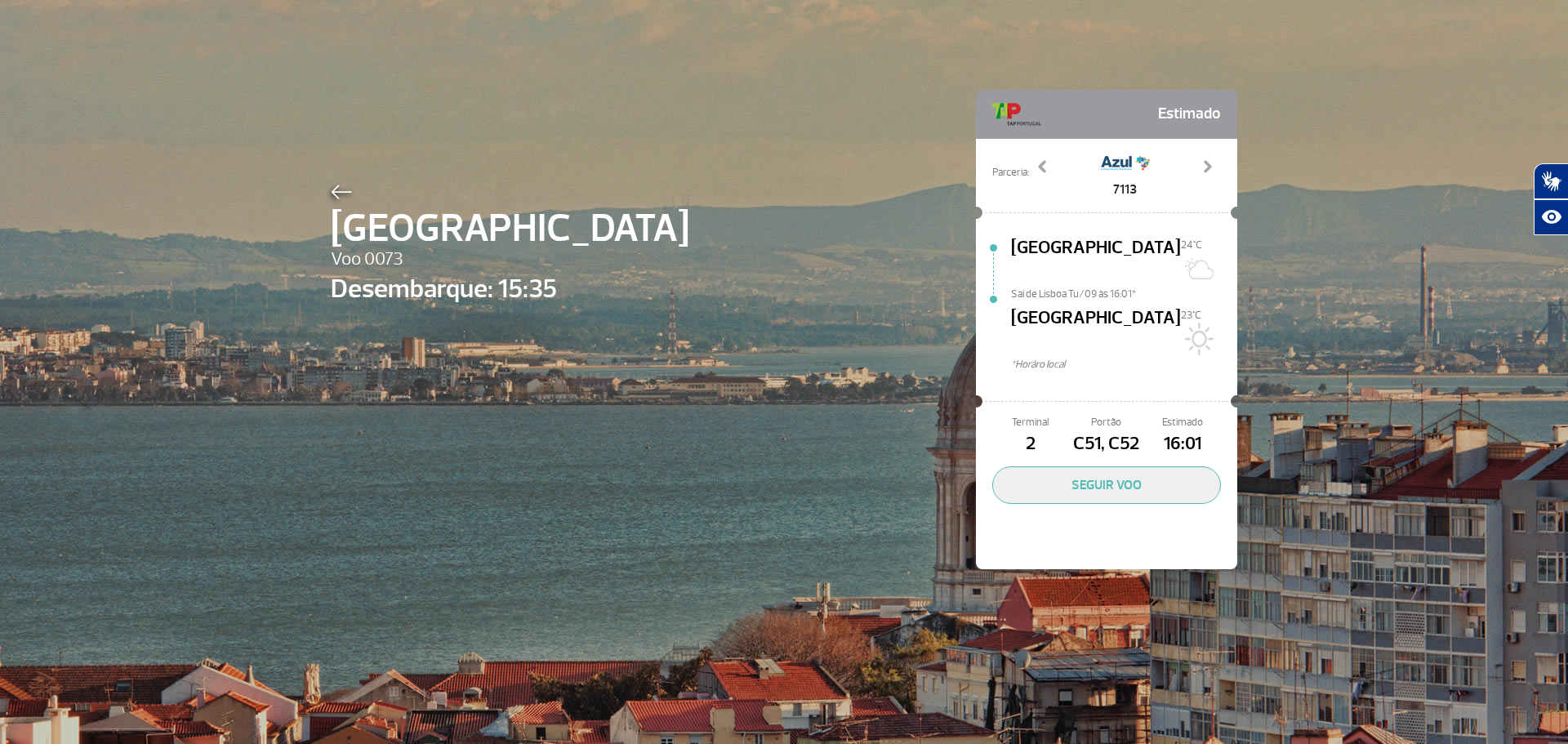
click at [737, 196] on div "Lisboa Voo 0073 Desembarque: 15:35 Estimado Parceria: 2721 5437 7113 9092 Previ…" at bounding box center [783, 305] width 931 height 610
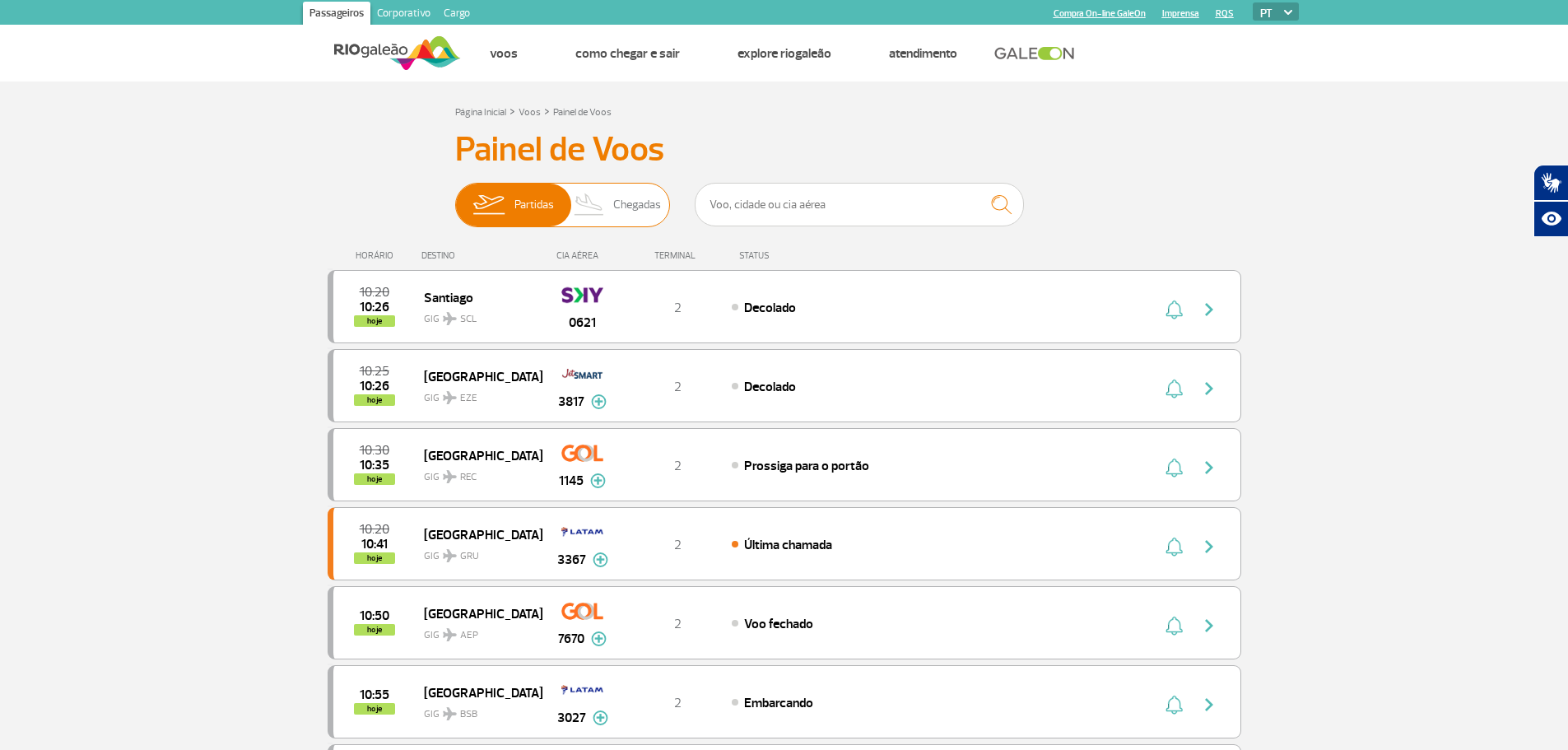
click at [656, 207] on span "Chegadas" at bounding box center [638, 204] width 48 height 43
click at [455, 197] on input "Partidas Chegadas" at bounding box center [455, 197] width 0 height 0
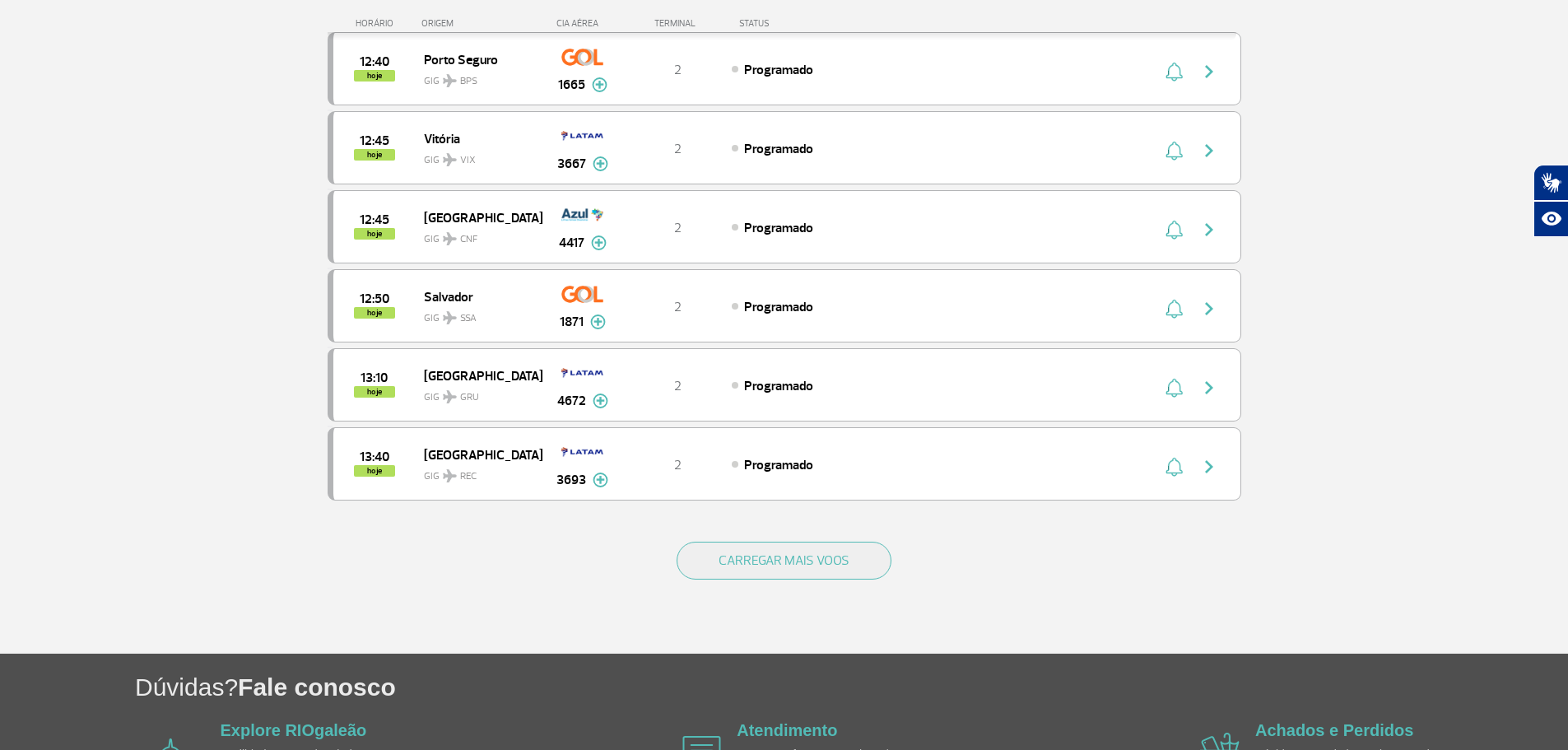
scroll to position [1400, 0]
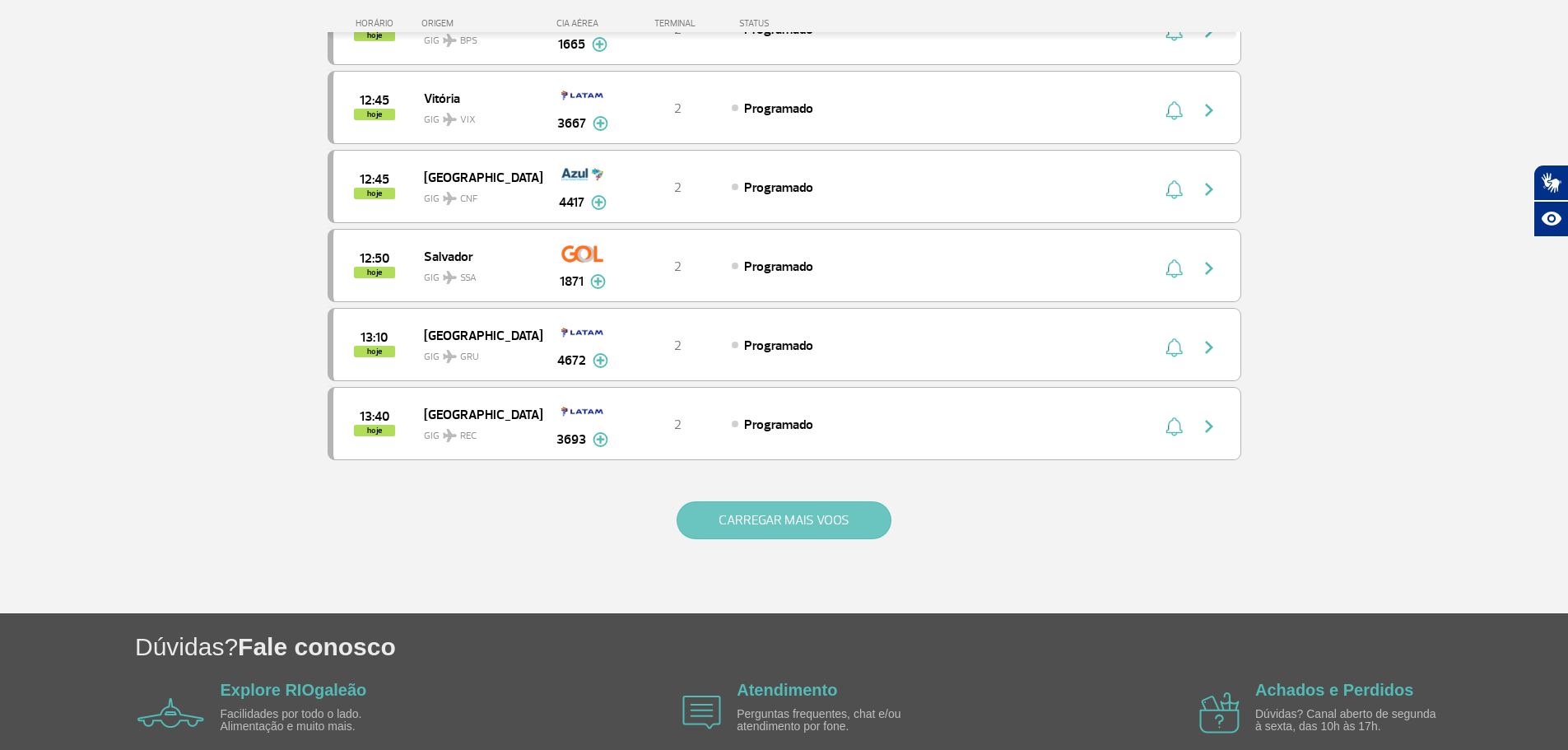
click at [763, 518] on button "CARREGAR MAIS VOOS" at bounding box center [784, 520] width 215 height 38
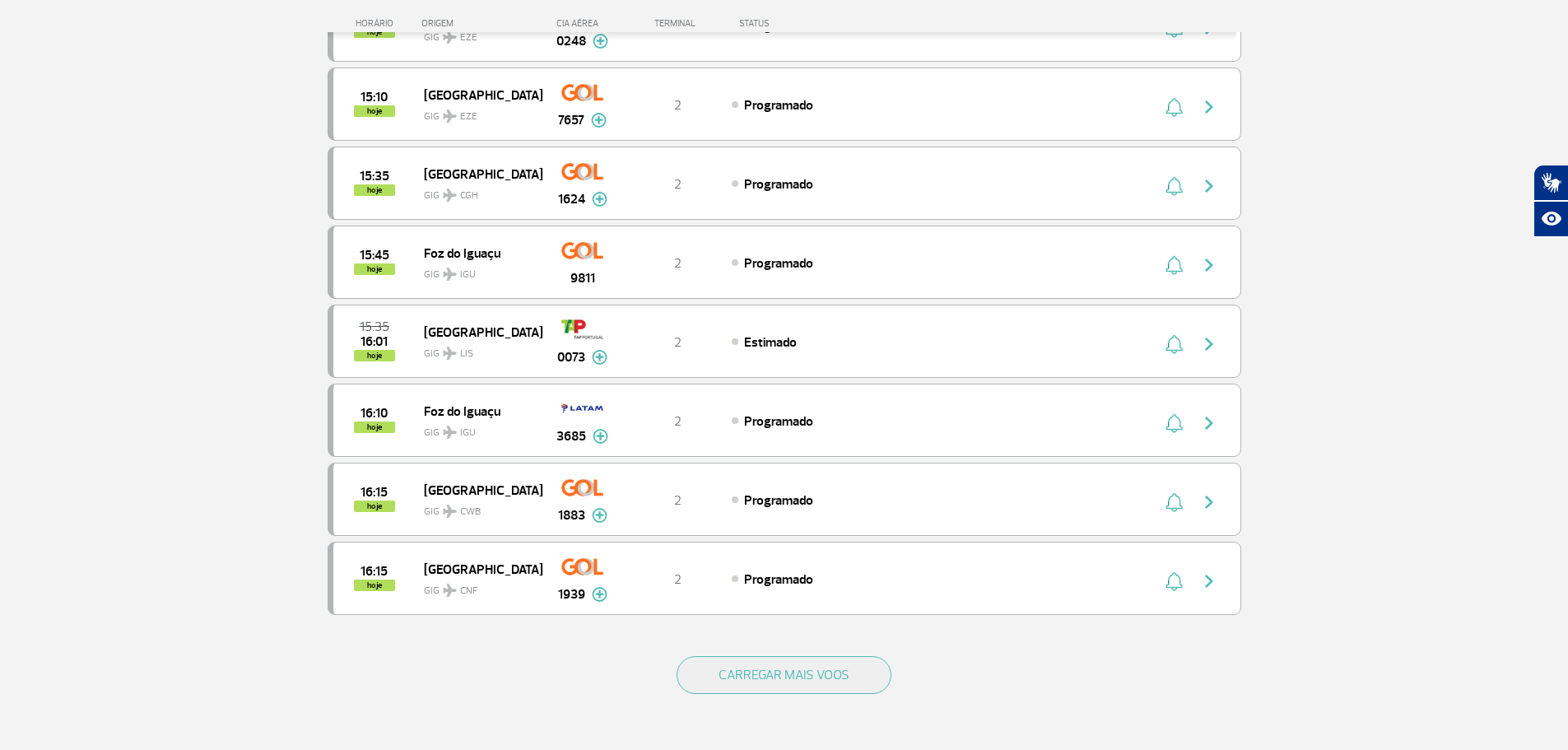
scroll to position [2881, 0]
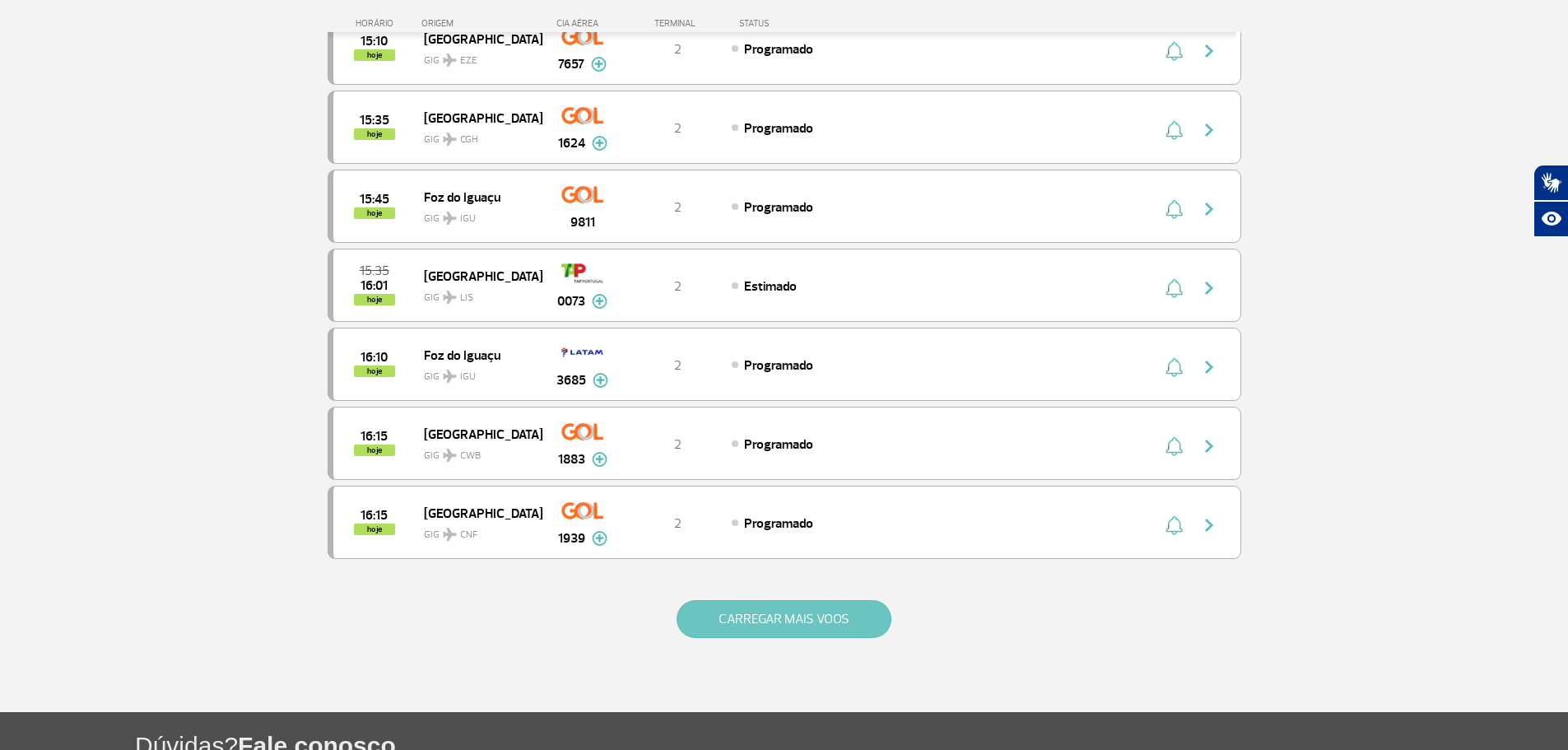
click at [741, 620] on button "CARREGAR MAIS VOOS" at bounding box center [784, 619] width 215 height 38
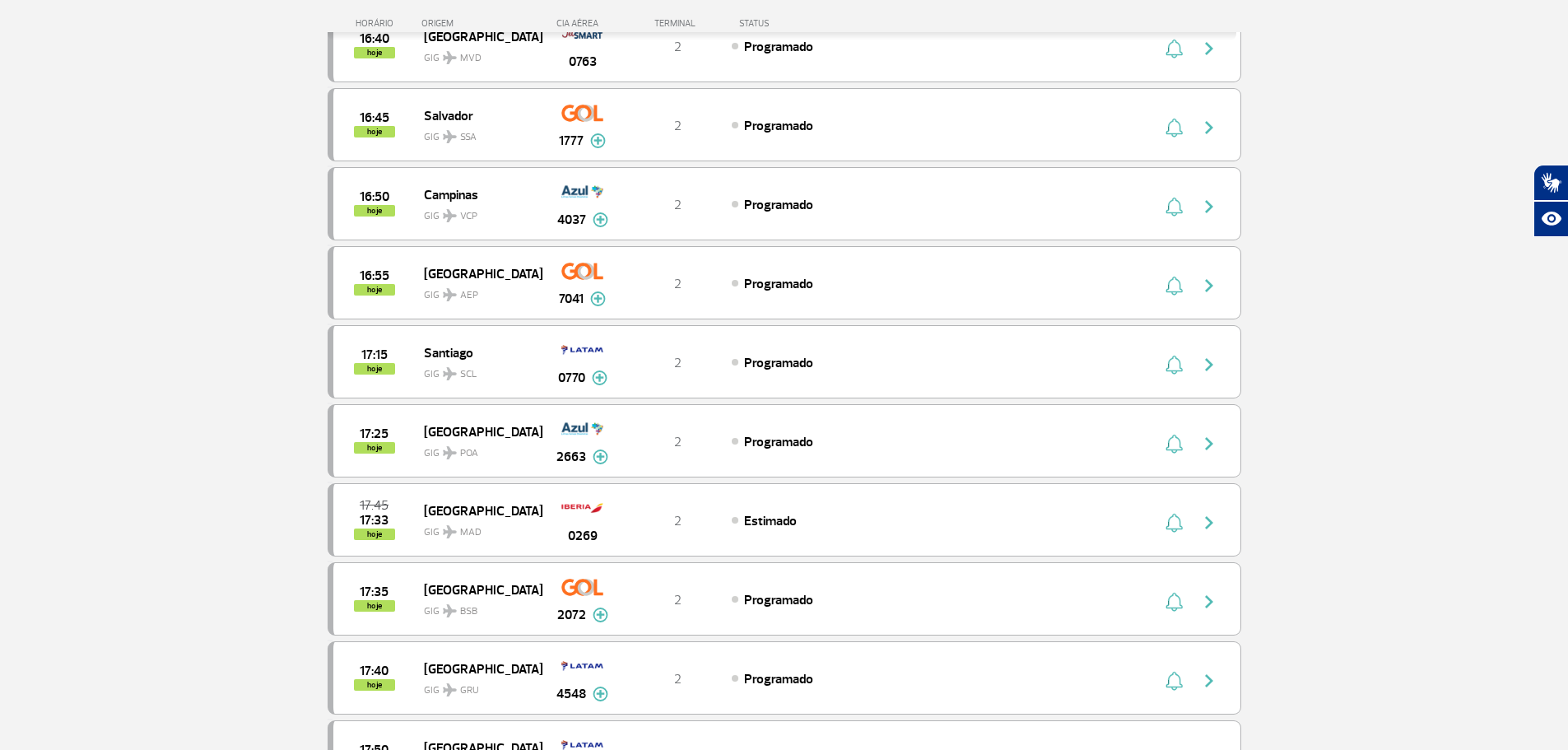
scroll to position [3622, 0]
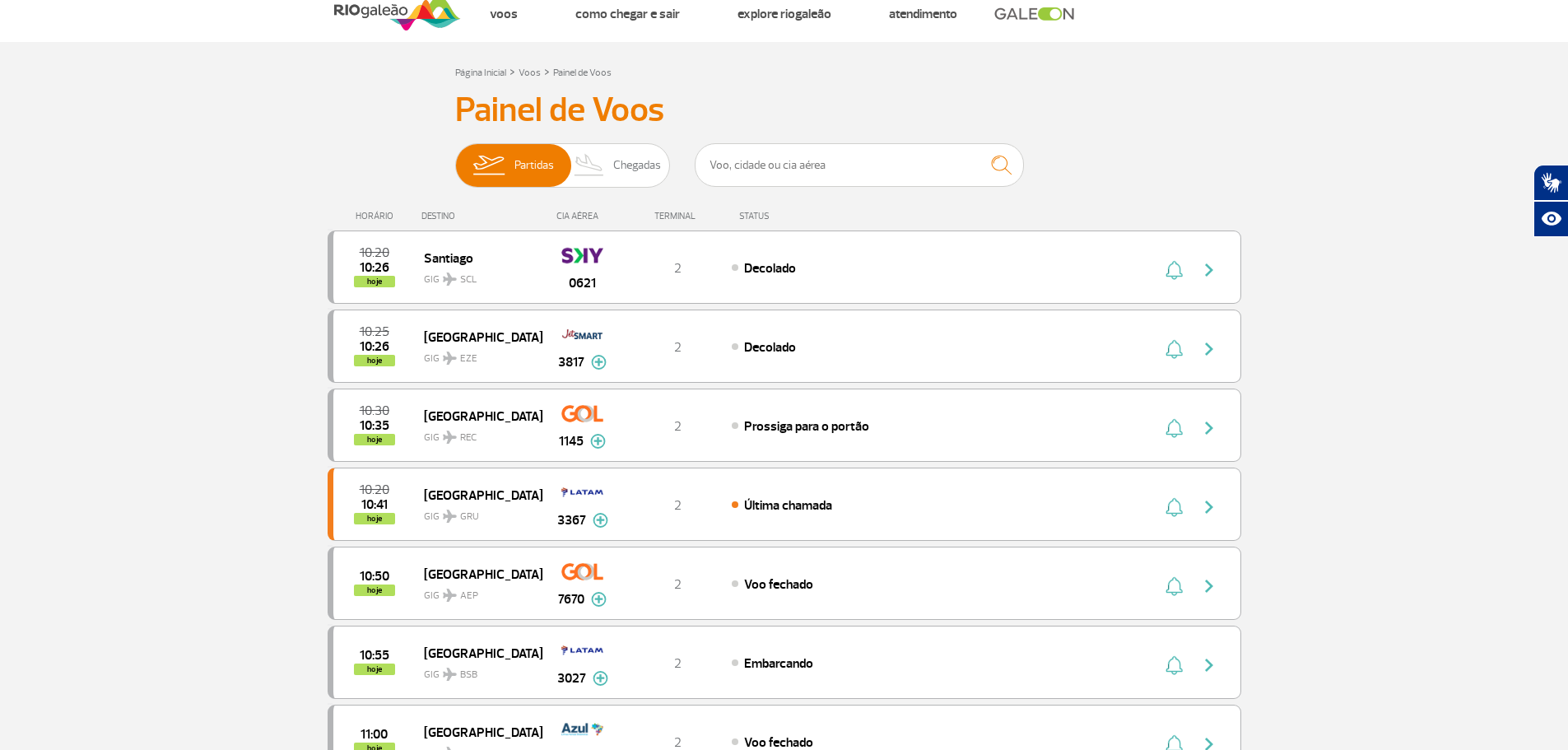
scroll to position [14, 0]
